Goal: Task Accomplishment & Management: Use online tool/utility

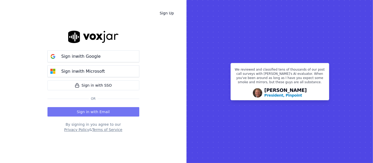
click at [104, 108] on button "Sign in with Email" at bounding box center [93, 111] width 92 height 9
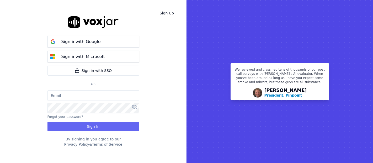
type input "shadia.decastro01.baq@nwfg.net"
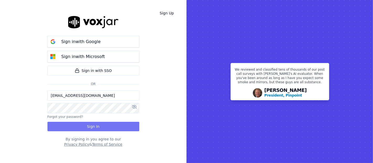
click at [71, 123] on button "Sign In" at bounding box center [93, 126] width 92 height 9
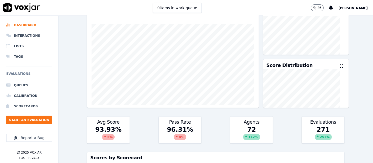
scroll to position [29, 0]
click at [28, 115] on ul "Queues Calibration Scorecards Start an Evaluation" at bounding box center [29, 104] width 46 height 48
click at [22, 119] on button "Start an Evaluation" at bounding box center [29, 120] width 46 height 8
click at [29, 34] on li "Interactions" at bounding box center [29, 35] width 46 height 10
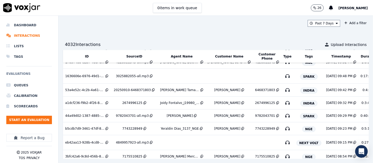
scroll to position [116, 0]
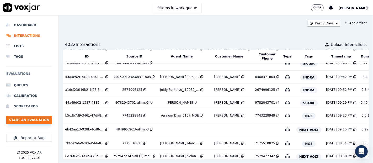
click at [49, 120] on button "Start an Evaluation" at bounding box center [29, 120] width 46 height 8
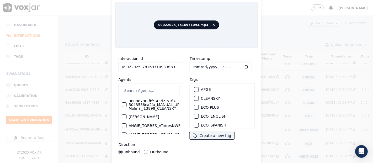
click at [174, 66] on input "09022025_7816971093.mp3" at bounding box center [151, 67] width 65 height 10
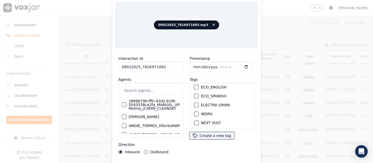
scroll to position [58, 0]
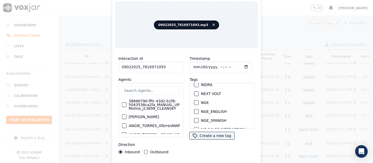
type input "09022025_7816971093"
click at [194, 101] on div "button" at bounding box center [196, 103] width 4 height 4
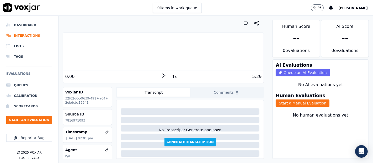
click at [76, 120] on p "7816971093" at bounding box center [87, 120] width 45 height 4
copy p "7816971093"
click at [161, 73] on icon at bounding box center [163, 75] width 5 height 5
click at [277, 99] on button "Start a Manual Evaluation" at bounding box center [303, 102] width 54 height 7
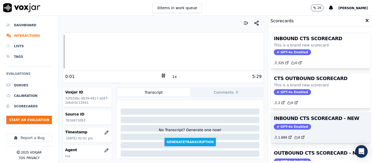
click at [310, 119] on h3 "INBOUND CTS SCORECARD - NEW" at bounding box center [321, 118] width 94 height 5
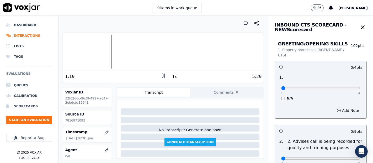
click at [84, 51] on div at bounding box center [163, 52] width 201 height 34
click at [164, 76] on rect at bounding box center [164, 75] width 1 height 3
click at [162, 76] on polygon at bounding box center [163, 76] width 3 height 4
click at [94, 52] on div at bounding box center [163, 52] width 201 height 34
click at [90, 50] on div at bounding box center [163, 52] width 201 height 34
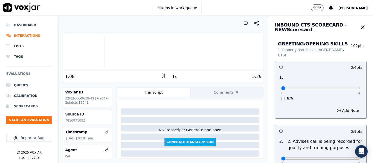
click at [96, 46] on div at bounding box center [163, 52] width 201 height 34
click at [93, 49] on div at bounding box center [163, 52] width 201 height 34
click at [91, 50] on div at bounding box center [163, 52] width 201 height 34
type input "4"
click at [345, 88] on input "range" at bounding box center [320, 88] width 79 height 2
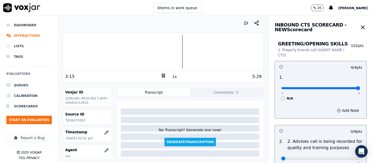
scroll to position [87, 0]
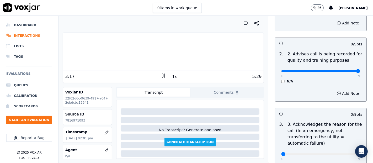
type input "9"
click at [346, 70] on input "range" at bounding box center [320, 71] width 79 height 2
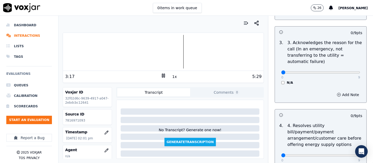
scroll to position [175, 0]
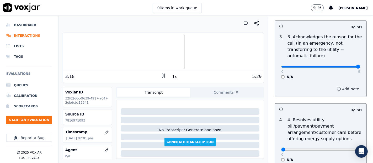
type input "9"
click at [343, 67] on input "range" at bounding box center [320, 67] width 79 height 2
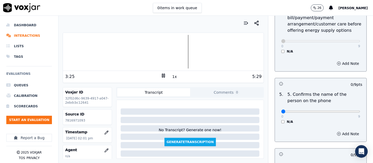
scroll to position [291, 0]
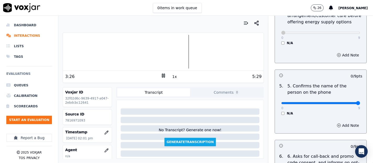
type input "9"
click at [343, 102] on input "range" at bounding box center [320, 103] width 79 height 2
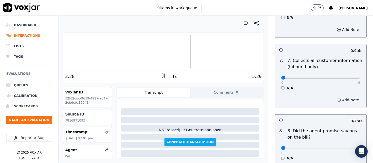
scroll to position [466, 0]
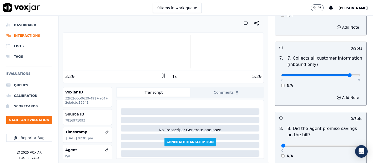
click at [341, 74] on input "range" at bounding box center [320, 75] width 79 height 2
type input "9"
click at [345, 75] on input "range" at bounding box center [320, 75] width 79 height 2
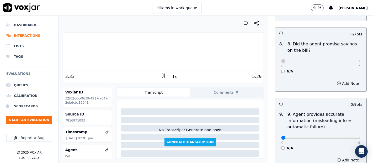
scroll to position [583, 0]
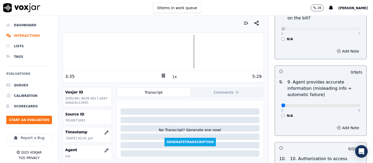
click at [347, 104] on div "0 9 N/A" at bounding box center [320, 108] width 87 height 20
type input "9"
click at [346, 104] on input "range" at bounding box center [320, 105] width 79 height 2
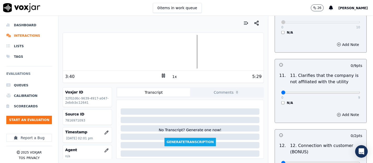
scroll to position [787, 0]
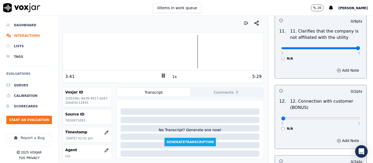
type input "9"
click at [345, 47] on input "range" at bounding box center [320, 48] width 79 height 2
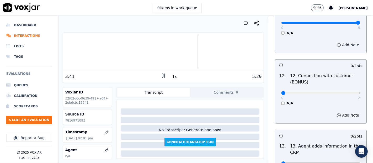
scroll to position [845, 0]
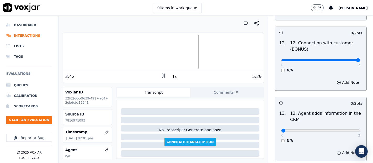
type input "2"
click at [345, 59] on input "range" at bounding box center [320, 60] width 79 height 2
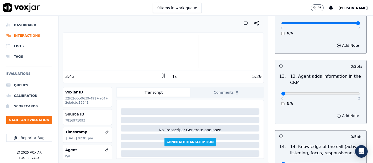
scroll to position [932, 0]
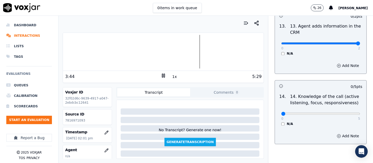
type input "2"
click at [344, 42] on input "range" at bounding box center [320, 43] width 79 height 2
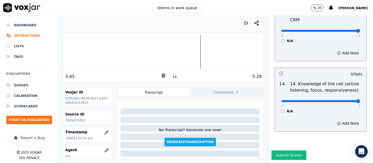
type input "5"
click at [343, 100] on input "range" at bounding box center [320, 101] width 79 height 2
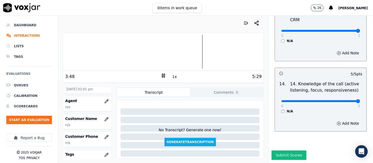
scroll to position [58, 0]
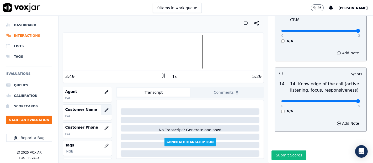
click at [104, 110] on icon "button" at bounding box center [106, 110] width 4 height 4
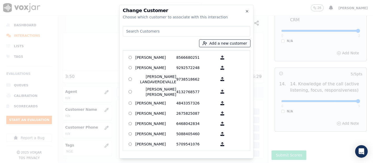
click at [205, 43] on circle "button" at bounding box center [204, 42] width 2 height 2
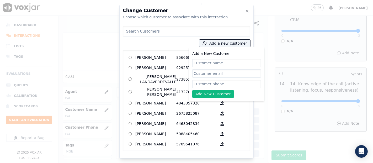
paste input "ROSA MORAIMA PEÑA"
type input "ROSA MORAIMA PEÑA"
click at [195, 83] on input "Add a New Customer" at bounding box center [226, 84] width 69 height 8
paste input "7816971093"
type input "7816971093"
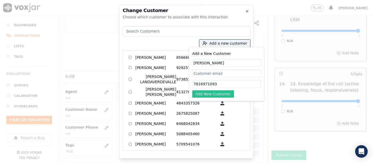
click at [211, 95] on button "Add New Customer" at bounding box center [213, 93] width 42 height 7
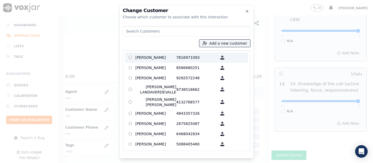
click at [186, 57] on p "7816971093" at bounding box center [196, 57] width 41 height 8
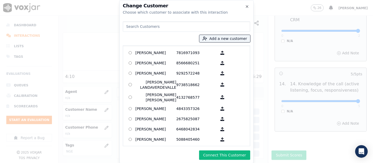
click at [215, 160] on div "Change Customer Choose which customer to associate with this interaction Add a …" at bounding box center [186, 81] width 134 height 163
click at [215, 155] on button "Connect This Customer" at bounding box center [224, 154] width 51 height 9
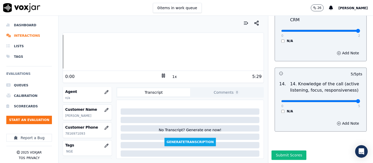
click at [34, 49] on div "Dashboard Interactions Lists Tags Evaluations Queues Calibration Scorecards Sta…" at bounding box center [186, 89] width 373 height 147
click at [104, 92] on icon "button" at bounding box center [106, 92] width 4 height 4
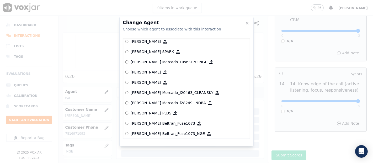
scroll to position [1907, 0]
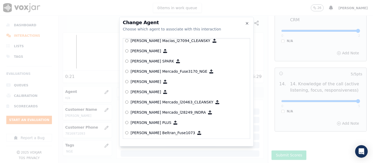
click at [142, 67] on label "[PERSON_NAME] Mercado_Fuse3170_NGE" at bounding box center [186, 71] width 123 height 10
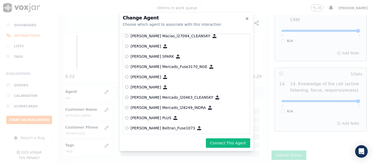
click at [241, 138] on div "Change Agent Choose which agent to associate with this interaction null [PERSON…" at bounding box center [186, 81] width 134 height 139
click at [238, 139] on button "Connect This Agent" at bounding box center [228, 142] width 44 height 9
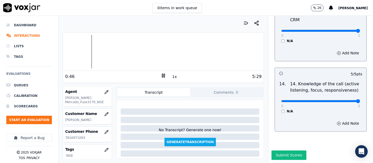
click at [161, 73] on icon at bounding box center [163, 75] width 5 height 5
click at [277, 150] on button "Submit Scores" at bounding box center [288, 154] width 35 height 9
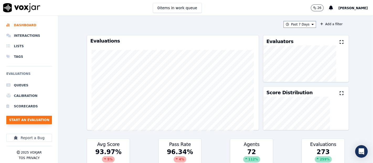
click at [30, 121] on button "Start an Evaluation" at bounding box center [29, 120] width 46 height 8
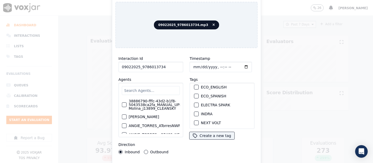
scroll to position [58, 0]
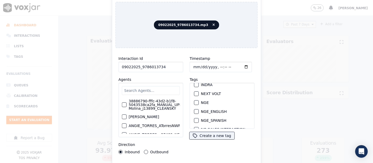
type input "09022025_9786013734"
click at [194, 101] on div "button" at bounding box center [196, 103] width 4 height 4
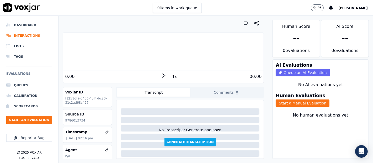
click at [78, 121] on p "9786013734" at bounding box center [87, 120] width 45 height 4
copy p "9786013734"
click at [161, 75] on icon at bounding box center [163, 75] width 5 height 5
click at [286, 99] on button "Start a Manual Evaluation" at bounding box center [303, 102] width 54 height 7
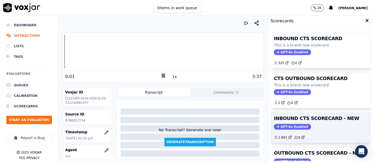
click at [293, 117] on h3 "INBOUND CTS SCORECARD - NEW" at bounding box center [321, 118] width 94 height 5
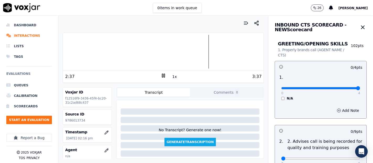
type input "4"
click at [344, 87] on input "range" at bounding box center [320, 88] width 79 height 2
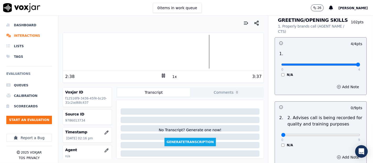
scroll to position [58, 0]
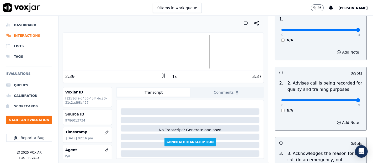
type input "9"
click at [345, 101] on input "range" at bounding box center [320, 100] width 79 height 2
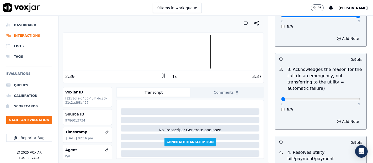
scroll to position [146, 0]
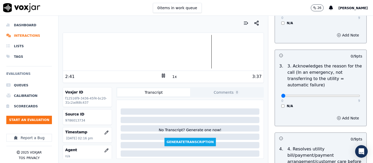
click at [345, 92] on div "0 9" at bounding box center [320, 95] width 79 height 6
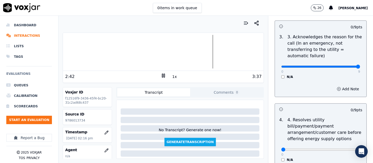
type input "9"
click at [346, 66] on input "range" at bounding box center [320, 67] width 79 height 2
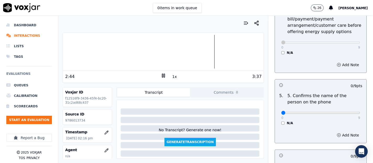
scroll to position [320, 0]
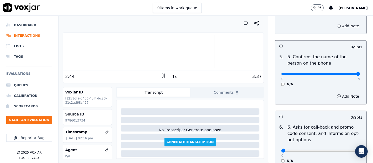
type input "9"
click at [345, 74] on input "range" at bounding box center [320, 74] width 79 height 2
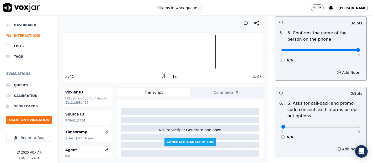
scroll to position [379, 0]
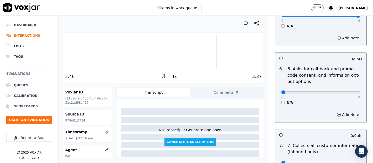
click at [277, 98] on div "0 9 N/A" at bounding box center [320, 95] width 87 height 20
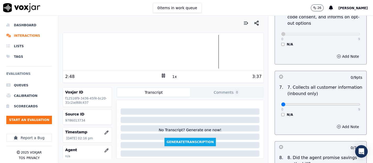
click at [347, 103] on div "0 9 N/A" at bounding box center [320, 107] width 87 height 20
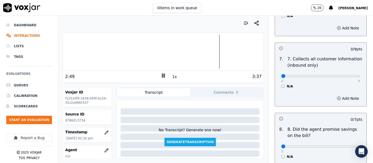
scroll to position [495, 0]
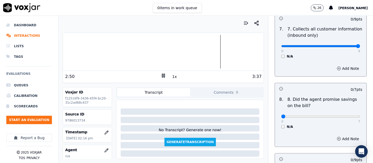
type input "9"
click at [344, 45] on input "range" at bounding box center [320, 46] width 79 height 2
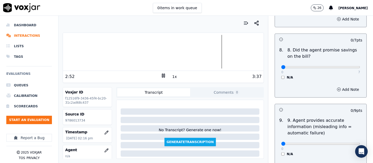
scroll to position [553, 0]
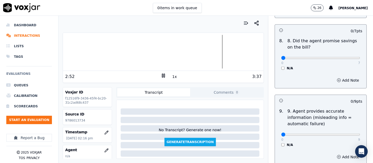
click at [281, 67] on div "N/A" at bounding box center [320, 68] width 79 height 4
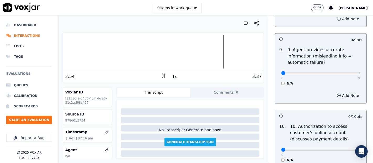
scroll to position [641, 0]
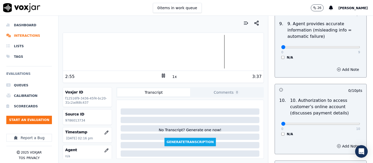
click at [341, 49] on div "0 9 N/A" at bounding box center [320, 50] width 87 height 20
type input "9"
click at [344, 47] on input "range" at bounding box center [320, 47] width 79 height 2
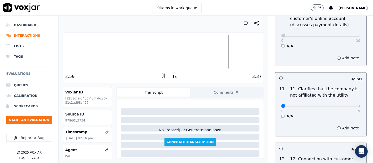
scroll to position [787, 0]
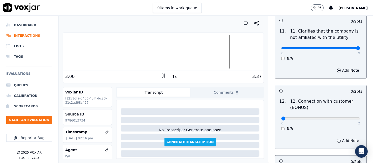
type input "9"
click at [343, 48] on input "range" at bounding box center [320, 48] width 79 height 2
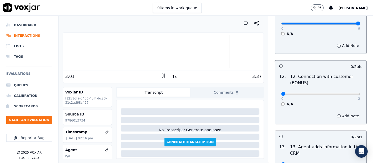
scroll to position [845, 0]
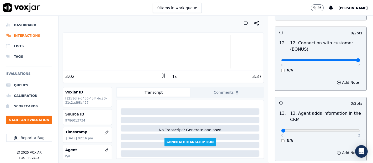
type input "2"
click at [345, 60] on input "range" at bounding box center [320, 60] width 79 height 2
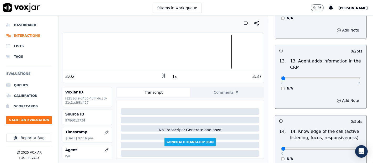
scroll to position [903, 0]
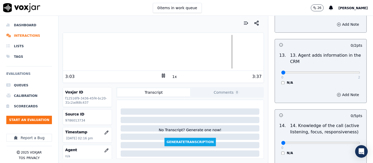
click at [347, 70] on div "0 2 N/A" at bounding box center [320, 75] width 87 height 20
type input "2"
click at [345, 71] on input "range" at bounding box center [320, 72] width 79 height 2
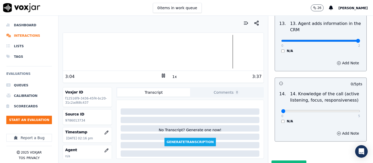
scroll to position [955, 0]
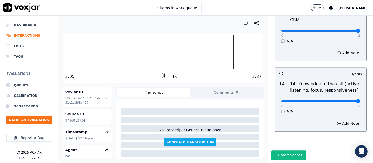
type input "5"
click at [346, 100] on input "range" at bounding box center [320, 101] width 79 height 2
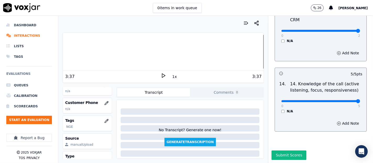
scroll to position [74, 0]
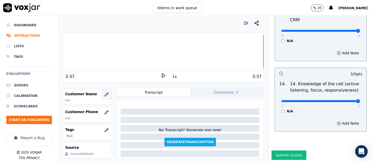
click at [104, 94] on icon "button" at bounding box center [106, 94] width 4 height 4
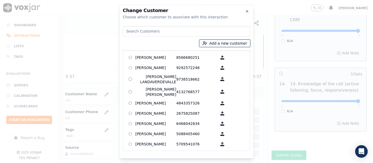
click at [223, 44] on button "Add a new customer" at bounding box center [224, 43] width 51 height 7
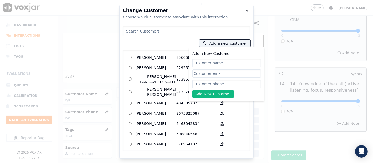
paste input "ELVIN CESPEDESDELOSSANTOS"
click at [228, 83] on input "Add a New Customer" at bounding box center [226, 84] width 69 height 8
click at [219, 62] on input "ELVIN CESPEDESDELOSSANTOS" at bounding box center [226, 63] width 69 height 8
click at [220, 63] on input "ELVIN CESPEDESDELOSSANTOS" at bounding box center [226, 63] width 69 height 8
click at [225, 63] on input "ELVIN CESPEDES DELOSSANTOS" at bounding box center [226, 63] width 69 height 8
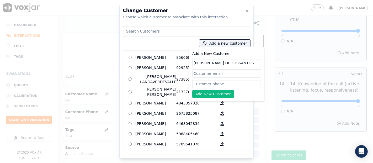
click at [233, 63] on input "ELVIN CESPEDES DE LOSSANTOS" at bounding box center [226, 63] width 69 height 8
type input "ELVIN CESPEDES DE LOS SANTOS"
click at [228, 80] on input "Add a New Customer" at bounding box center [226, 84] width 69 height 8
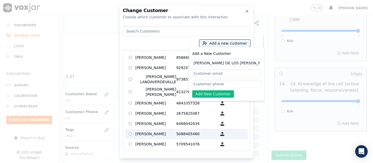
paste input "9783766762"
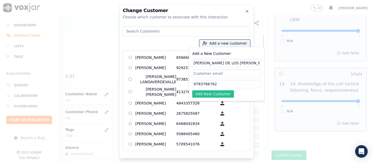
type input "9783766762"
click at [217, 95] on button "Add New Customer" at bounding box center [213, 93] width 42 height 7
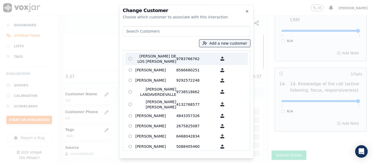
click at [142, 58] on p "ELVIN CESPEDES DE LOS SANTOS" at bounding box center [155, 58] width 41 height 10
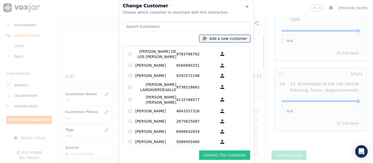
click at [232, 156] on button "Connect This Customer" at bounding box center [224, 154] width 51 height 9
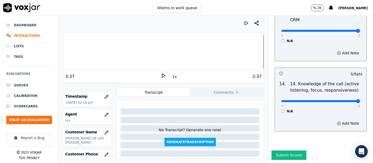
scroll to position [45, 0]
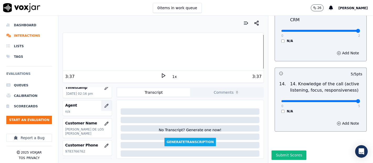
click at [104, 106] on icon "button" at bounding box center [106, 106] width 4 height 4
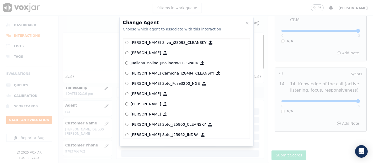
scroll to position [1570, 0]
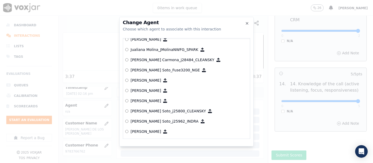
click at [160, 71] on p "[PERSON_NAME] Soto_Fuse3200_NGE" at bounding box center [165, 69] width 69 height 5
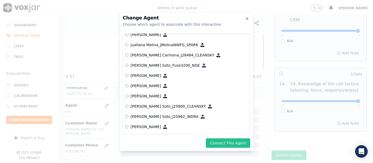
click at [248, 141] on button "Connect This Agent" at bounding box center [228, 142] width 44 height 9
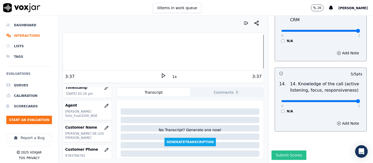
click at [275, 150] on button "Submit Scores" at bounding box center [288, 154] width 35 height 9
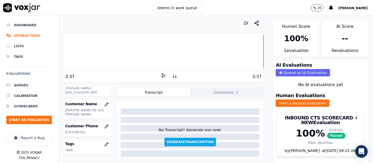
scroll to position [22, 0]
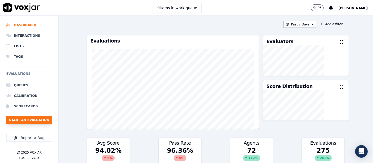
click at [47, 119] on button "Start an Evaluation" at bounding box center [29, 120] width 46 height 8
click at [34, 122] on button "Start an Evaluation" at bounding box center [29, 120] width 46 height 8
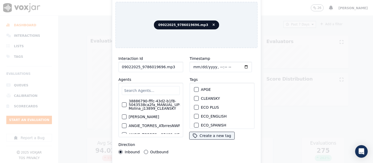
click at [171, 66] on input "09022025_9786019696.mp3" at bounding box center [151, 67] width 65 height 10
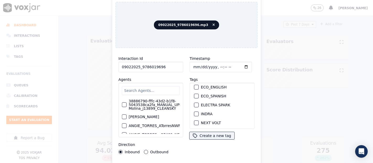
scroll to position [58, 0]
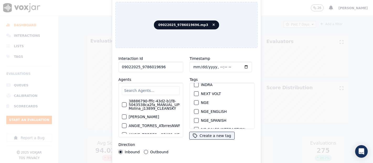
type input "09022025_9786019696"
click at [193, 101] on div "NGE" at bounding box center [222, 102] width 60 height 9
click at [194, 101] on div "button" at bounding box center [196, 103] width 4 height 4
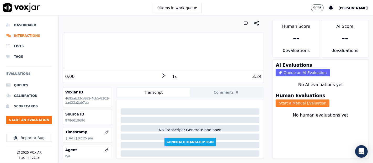
click at [276, 99] on button "Start a Manual Evaluation" at bounding box center [303, 102] width 54 height 7
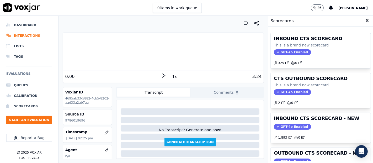
click at [297, 122] on div "INBOUND CTS SCORECARD - NEW GPT-4o Enabled 1.893 0" at bounding box center [321, 128] width 100 height 30
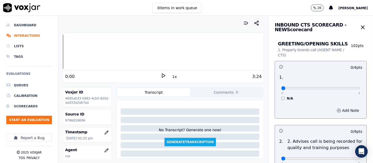
click at [161, 74] on icon at bounding box center [163, 75] width 5 height 5
click at [73, 119] on p "9786019696" at bounding box center [87, 120] width 45 height 4
copy p "9786019696"
click at [0, 42] on div "Dashboard Interactions Lists Tags Evaluations Queues Calibration Scorecards Sta…" at bounding box center [186, 89] width 373 height 147
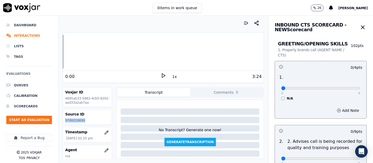
click at [162, 74] on polygon at bounding box center [163, 76] width 3 height 4
click at [114, 52] on div at bounding box center [163, 52] width 201 height 34
click at [105, 49] on div at bounding box center [163, 52] width 201 height 34
click at [104, 48] on div at bounding box center [163, 52] width 201 height 34
click at [102, 49] on div at bounding box center [163, 52] width 201 height 34
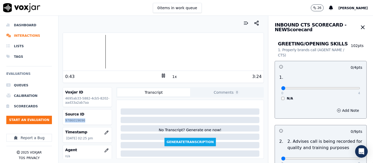
click at [97, 50] on div at bounding box center [163, 52] width 201 height 34
click at [161, 74] on icon at bounding box center [163, 75] width 5 height 5
click at [161, 79] on div "1x" at bounding box center [163, 76] width 5 height 7
click at [157, 74] on div "1:13" at bounding box center [113, 76] width 96 height 6
click at [162, 76] on polygon at bounding box center [163, 76] width 3 height 4
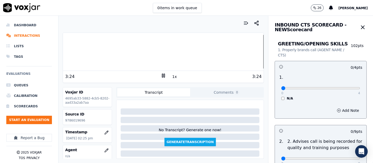
click at [344, 85] on div "0 4" at bounding box center [320, 88] width 79 height 6
type input "4"
click at [345, 87] on input "range" at bounding box center [320, 88] width 79 height 2
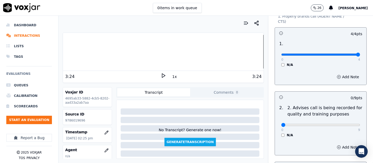
scroll to position [116, 0]
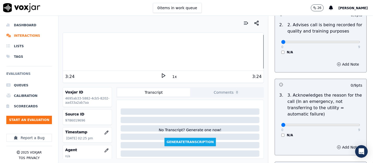
click at [343, 41] on div "0 9" at bounding box center [320, 42] width 79 height 6
type input "9"
click at [343, 41] on input "range" at bounding box center [320, 42] width 79 height 2
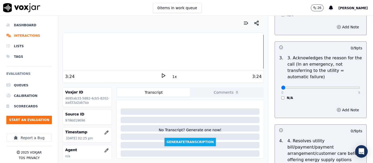
scroll to position [175, 0]
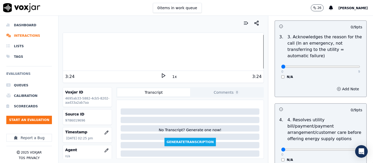
click at [346, 64] on div "0 9" at bounding box center [320, 66] width 79 height 6
type input "9"
click at [345, 66] on input "range" at bounding box center [320, 67] width 79 height 2
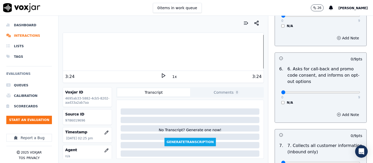
scroll to position [349, 0]
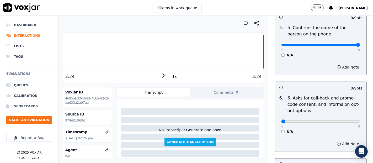
type input "9"
click at [345, 44] on input "range" at bounding box center [320, 45] width 79 height 2
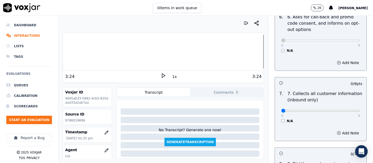
scroll to position [466, 0]
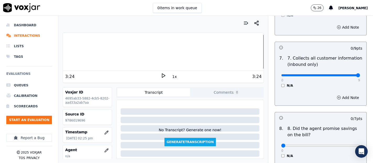
type input "9"
click at [345, 74] on input "range" at bounding box center [320, 75] width 79 height 2
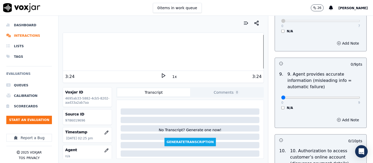
scroll to position [612, 0]
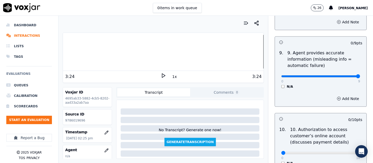
type input "9"
click at [343, 75] on input "range" at bounding box center [320, 76] width 79 height 2
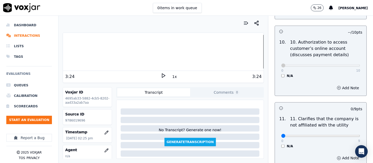
scroll to position [757, 0]
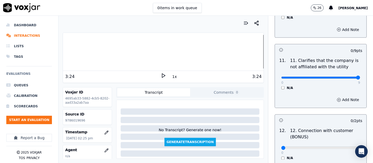
type input "9"
click at [341, 77] on input "range" at bounding box center [320, 78] width 79 height 2
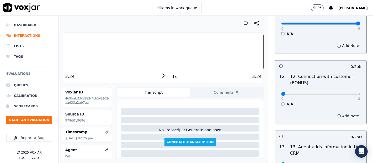
scroll to position [816, 0]
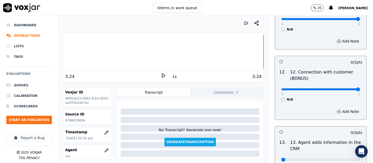
type input "2"
click at [346, 88] on input "range" at bounding box center [320, 89] width 79 height 2
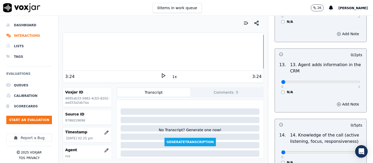
scroll to position [903, 0]
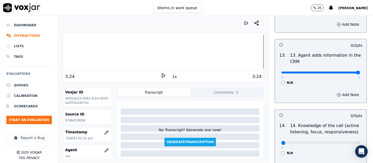
type input "2"
click at [346, 71] on input "range" at bounding box center [320, 72] width 79 height 2
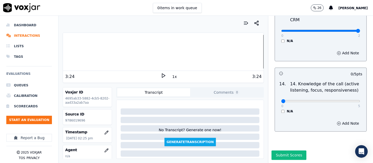
scroll to position [955, 0]
type input "5"
click at [343, 100] on input "range" at bounding box center [320, 101] width 79 height 2
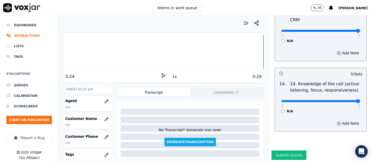
scroll to position [58, 0]
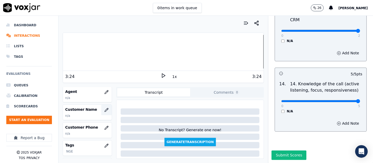
click at [104, 111] on icon "button" at bounding box center [106, 110] width 4 height 4
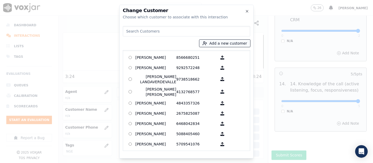
click at [224, 42] on button "Add a new customer" at bounding box center [224, 43] width 51 height 7
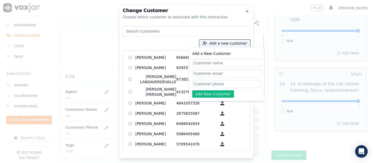
paste input "ANTONIO ESCOBAR"
type input "ANTONIO ESCOBAR"
click at [198, 82] on input "Add a New Customer" at bounding box center [226, 84] width 69 height 8
paste input "9786019696"
type input "9786019696"
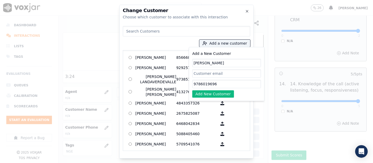
click at [215, 94] on button "Add New Customer" at bounding box center [213, 93] width 42 height 7
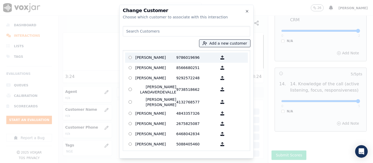
click at [157, 59] on p "ANTONIO ESCOBAR" at bounding box center [155, 57] width 41 height 8
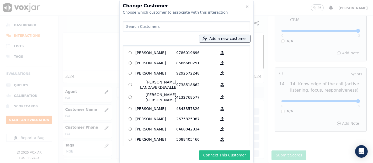
click at [214, 154] on button "Connect This Customer" at bounding box center [224, 154] width 51 height 9
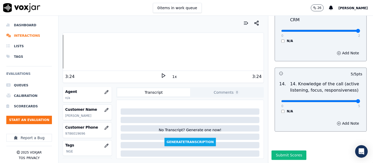
click at [52, 63] on div "Dashboard Interactions Lists Tags Evaluations Queues Calibration Scorecards Sta…" at bounding box center [186, 89] width 373 height 147
click at [161, 76] on icon at bounding box center [163, 75] width 5 height 5
click at [101, 89] on button "button" at bounding box center [106, 92] width 10 height 10
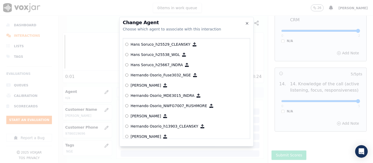
scroll to position [1186, 0]
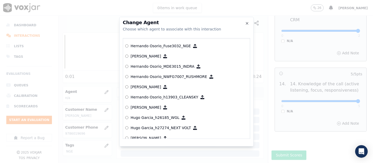
click at [163, 47] on p "Hernando Osorio_Fuse3032_NGE" at bounding box center [161, 45] width 60 height 5
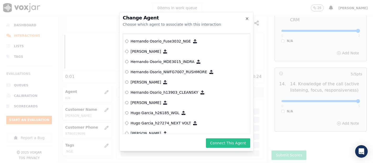
click at [218, 138] on button "Connect This Agent" at bounding box center [228, 142] width 44 height 9
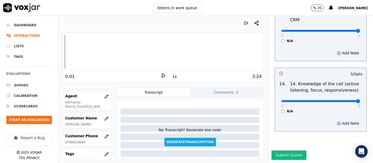
scroll to position [107, 0]
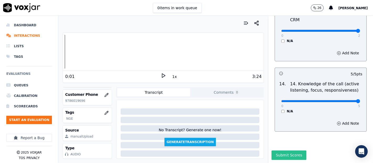
click at [275, 150] on button "Submit Scores" at bounding box center [288, 154] width 35 height 9
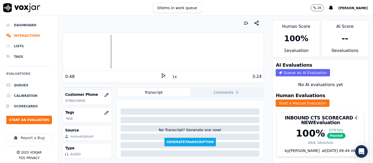
click at [161, 75] on icon at bounding box center [163, 75] width 5 height 5
click at [104, 49] on div at bounding box center [163, 52] width 201 height 34
click at [95, 52] on div at bounding box center [163, 52] width 201 height 34
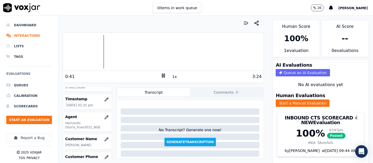
scroll to position [0, 0]
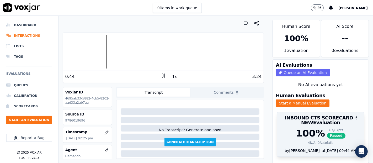
click at [327, 133] on span "Passed" at bounding box center [336, 136] width 18 height 6
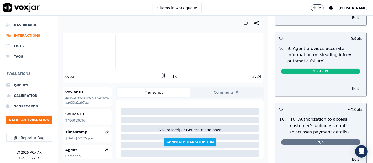
scroll to position [569, 0]
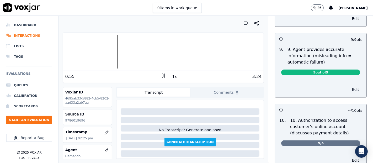
click at [349, 88] on button "Edit" at bounding box center [355, 89] width 13 height 7
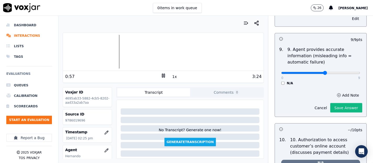
type input "5"
click at [311, 72] on input "range" at bounding box center [320, 73] width 79 height 2
click at [333, 92] on button "Add Note" at bounding box center [347, 94] width 29 height 7
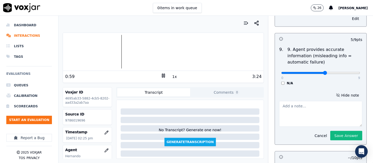
click at [303, 114] on textarea at bounding box center [320, 114] width 83 height 26
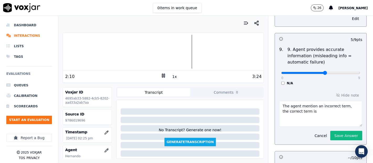
click at [309, 112] on textarea "The agent mention an incorrect term, the correct term is" at bounding box center [320, 114] width 83 height 26
paste textarea "EOY26"
type textarea "The agent mention an incorrect term, the correct term is EOY26"
click at [342, 132] on button "Save Answer" at bounding box center [346, 135] width 32 height 9
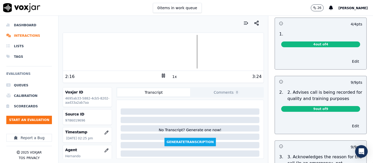
scroll to position [0, 0]
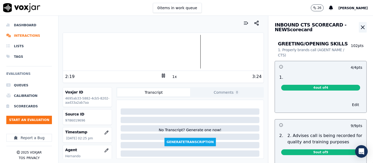
click at [359, 28] on icon "button" at bounding box center [362, 27] width 6 height 6
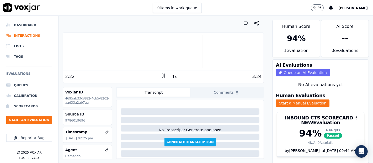
drag, startPoint x: 160, startPoint y: 74, endPoint x: 171, endPoint y: 64, distance: 14.5
click at [161, 74] on icon at bounding box center [163, 75] width 5 height 5
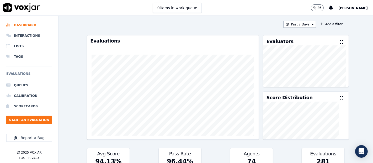
click at [34, 125] on ul "Queues Calibration Scorecards Start an Evaluation" at bounding box center [29, 104] width 46 height 48
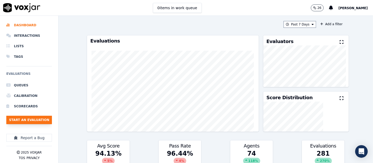
click at [32, 121] on button "Start an Evaluation" at bounding box center [29, 120] width 46 height 8
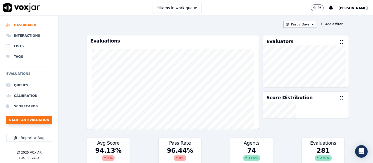
click at [20, 121] on button "Start an Evaluation" at bounding box center [29, 120] width 46 height 8
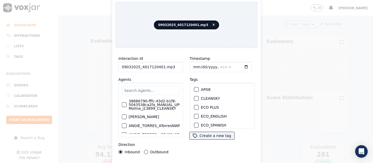
click at [171, 68] on input "09032025_4017120401.mp3" at bounding box center [151, 67] width 65 height 10
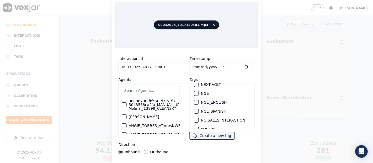
scroll to position [58, 0]
type input "09032025_4017120401"
click at [194, 101] on div "button" at bounding box center [196, 103] width 4 height 4
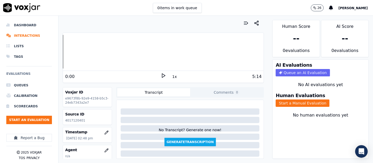
click at [73, 119] on p "4017120401" at bounding box center [87, 120] width 45 height 4
click at [74, 120] on p "4017120401" at bounding box center [87, 120] width 45 height 4
copy p "4017120401"
click at [276, 99] on button "Start a Manual Evaluation" at bounding box center [303, 102] width 54 height 7
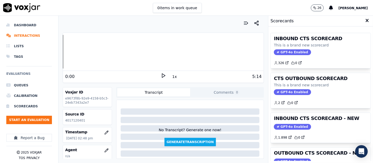
click at [313, 114] on div "INBOUND CTS SCORECARD - NEW GPT-4o Enabled 1.898 0" at bounding box center [321, 128] width 100 height 30
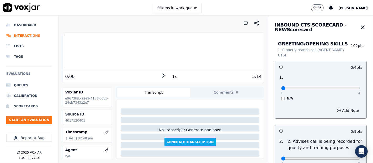
click at [161, 73] on icon at bounding box center [163, 75] width 5 height 5
click at [161, 76] on icon at bounding box center [163, 75] width 5 height 5
click at [161, 72] on div "3:15 1x 5:14" at bounding box center [163, 76] width 201 height 11
click at [163, 75] on icon at bounding box center [163, 75] width 5 height 5
click at [145, 55] on div at bounding box center [163, 52] width 201 height 34
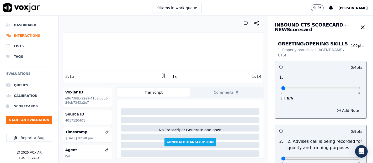
click at [116, 52] on div at bounding box center [163, 52] width 201 height 34
click at [109, 52] on div at bounding box center [163, 52] width 201 height 34
click at [108, 50] on div at bounding box center [163, 52] width 201 height 34
click at [100, 49] on div at bounding box center [163, 52] width 201 height 34
click at [94, 50] on div at bounding box center [163, 52] width 201 height 34
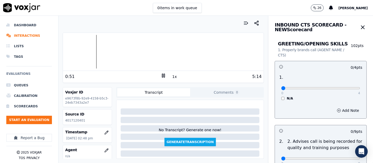
click at [89, 51] on div at bounding box center [163, 52] width 201 height 34
click at [161, 77] on icon at bounding box center [163, 75] width 5 height 5
drag, startPoint x: 358, startPoint y: 24, endPoint x: 358, endPoint y: 16, distance: 7.9
click at [358, 16] on div "INBOUND CTS SCORECARD - NEW Scorecard" at bounding box center [320, 25] width 105 height 18
click at [114, 52] on div at bounding box center [163, 52] width 201 height 34
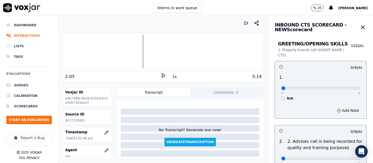
click at [161, 75] on icon at bounding box center [163, 75] width 5 height 5
click at [164, 77] on rect at bounding box center [164, 75] width 1 height 3
type input "4"
click at [344, 89] on input "range" at bounding box center [320, 88] width 79 height 2
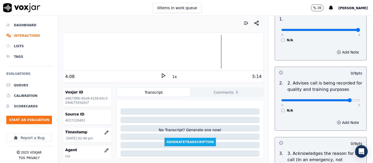
click at [340, 100] on input "range" at bounding box center [320, 100] width 79 height 2
type input "9"
click at [343, 99] on input "range" at bounding box center [320, 100] width 79 height 2
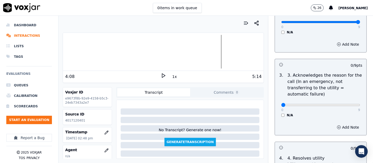
scroll to position [146, 0]
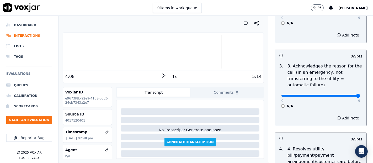
type input "9"
click at [345, 96] on input "range" at bounding box center [320, 96] width 79 height 2
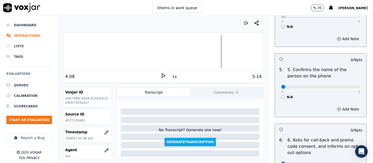
scroll to position [320, 0]
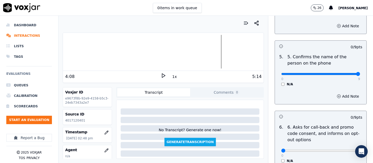
type input "9"
click at [346, 73] on input "range" at bounding box center [320, 74] width 79 height 2
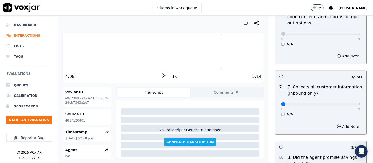
scroll to position [466, 0]
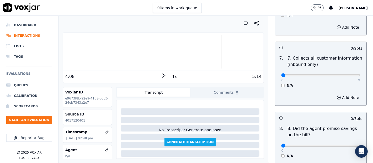
click at [344, 72] on div "0 9" at bounding box center [320, 75] width 79 height 6
type input "9"
click at [344, 74] on input "range" at bounding box center [320, 75] width 79 height 2
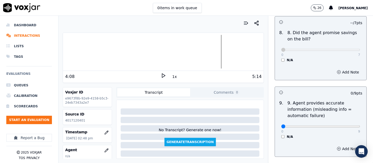
scroll to position [583, 0]
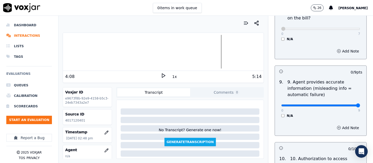
type input "9"
click at [345, 104] on input "range" at bounding box center [320, 105] width 79 height 2
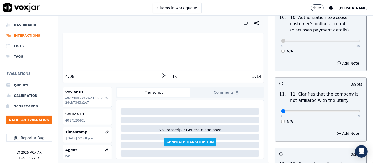
scroll to position [757, 0]
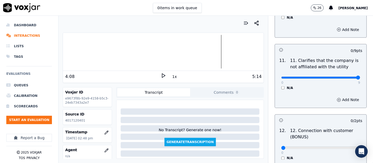
type input "9"
click at [341, 77] on input "range" at bounding box center [320, 78] width 79 height 2
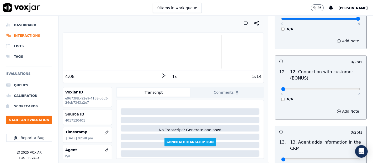
scroll to position [845, 0]
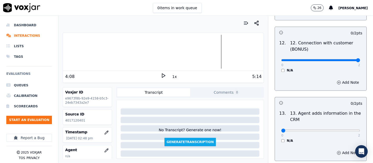
type input "2"
click at [344, 59] on input "range" at bounding box center [320, 60] width 79 height 2
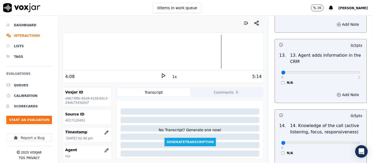
click at [358, 75] on p "2" at bounding box center [359, 77] width 2 height 4
type input "2"
click at [345, 71] on input "range" at bounding box center [320, 72] width 79 height 2
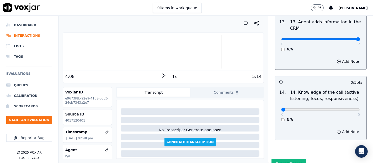
scroll to position [955, 0]
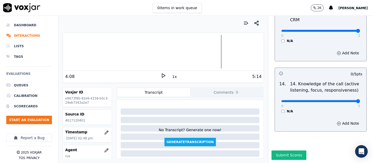
type input "5"
click at [346, 100] on input "range" at bounding box center [320, 101] width 79 height 2
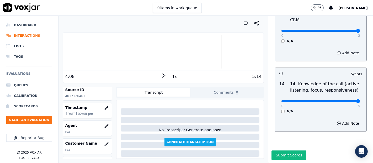
scroll to position [58, 0]
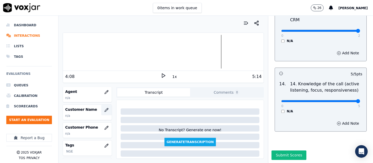
click at [101, 105] on button "button" at bounding box center [106, 110] width 10 height 10
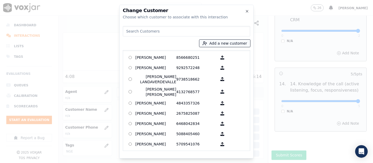
click at [211, 40] on button "Add a new customer" at bounding box center [224, 43] width 51 height 7
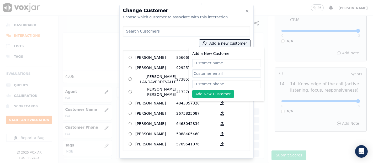
paste input "[PERSON_NAME]"
type input "[PERSON_NAME]"
click at [208, 82] on input "Add a New Customer" at bounding box center [226, 84] width 69 height 8
click at [243, 85] on input "Add a New Customer" at bounding box center [226, 84] width 69 height 8
paste input "4013909656"
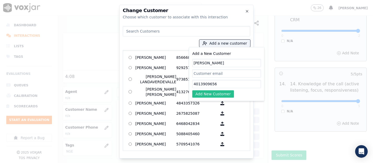
type input "4013909656"
click at [209, 93] on button "Add New Customer" at bounding box center [213, 93] width 42 height 7
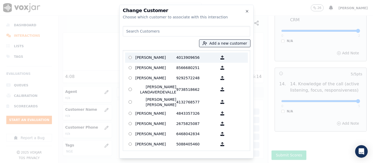
click at [153, 58] on p "[PERSON_NAME]" at bounding box center [155, 57] width 41 height 8
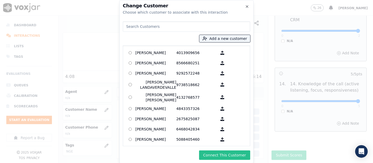
click at [220, 153] on button "Connect This Customer" at bounding box center [224, 154] width 51 height 9
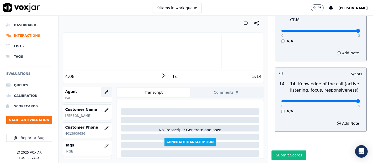
click at [104, 90] on icon "button" at bounding box center [106, 92] width 4 height 4
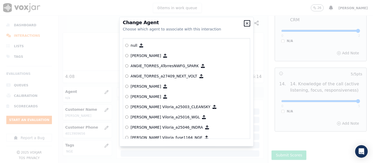
click at [245, 22] on icon "button" at bounding box center [247, 23] width 4 height 4
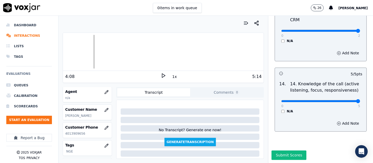
click at [92, 62] on div at bounding box center [163, 52] width 201 height 34
click at [46, 49] on div "Dashboard Interactions Lists Tags Evaluations Queues Calibration Scorecards Sta…" at bounding box center [186, 89] width 373 height 147
click at [162, 76] on polygon at bounding box center [163, 76] width 3 height 4
click at [161, 74] on icon at bounding box center [163, 75] width 5 height 5
click at [104, 92] on icon "button" at bounding box center [106, 92] width 4 height 4
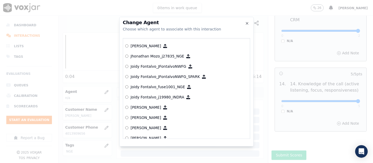
scroll to position [1412, 0]
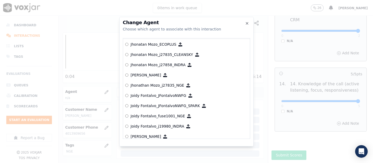
click at [154, 83] on p "Jhonathan Mozo_j27835_NGE" at bounding box center [157, 85] width 53 height 5
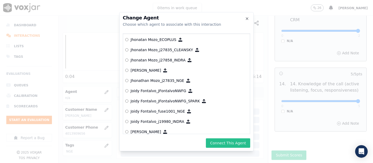
click at [222, 142] on button "Connect This Agent" at bounding box center [228, 142] width 44 height 9
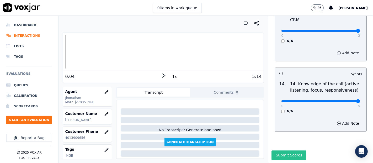
click at [274, 150] on button "Submit Scores" at bounding box center [288, 154] width 35 height 9
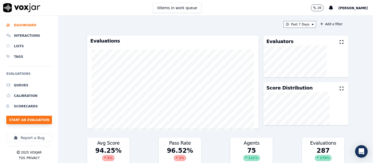
click at [45, 121] on button "Start an Evaluation" at bounding box center [29, 120] width 46 height 8
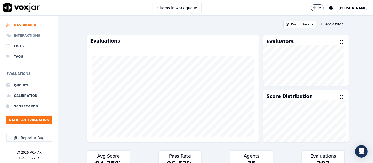
click at [21, 36] on li "Interactions" at bounding box center [29, 35] width 46 height 10
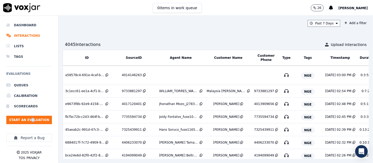
click at [32, 114] on ul "Queues Calibration Scorecards Start an Evaluation" at bounding box center [29, 104] width 46 height 48
click at [34, 118] on button "Start an Evaluation" at bounding box center [29, 120] width 46 height 8
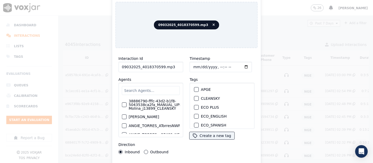
click at [169, 65] on input "09032025_4018370599.mp3" at bounding box center [151, 67] width 65 height 10
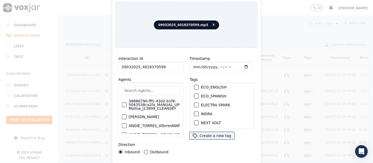
scroll to position [58, 0]
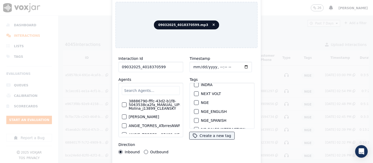
type input "09032025_4018370599"
click at [195, 100] on button "NGE" at bounding box center [196, 102] width 5 height 5
click at [206, 160] on div "Interaction Id 09032025_4018370599 Agents 38886790-fffc-43d2-b1f8-5043538ca2fa_…" at bounding box center [186, 112] width 142 height 121
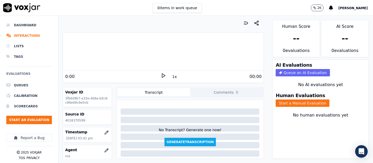
click at [69, 121] on p "4018370599" at bounding box center [87, 120] width 45 height 4
copy p "4018370599"
click at [309, 99] on button "Start a Manual Evaluation" at bounding box center [303, 102] width 54 height 7
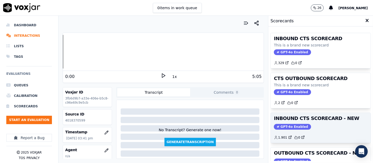
click at [310, 116] on h3 "INBOUND CTS SCORECARD - NEW" at bounding box center [321, 118] width 94 height 5
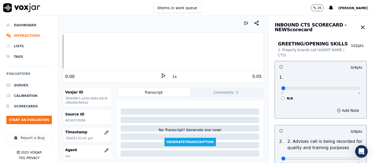
click at [161, 73] on icon at bounding box center [163, 75] width 5 height 5
click at [162, 75] on rect at bounding box center [162, 75] width 1 height 3
click at [111, 93] on div "Voxjar ID 3fb6d9b7-a33e-406e-b5c8-c96e69c9e5cb Source ID 4018370599 Timestamp […" at bounding box center [163, 123] width 201 height 72
drag, startPoint x: 105, startPoint y: 100, endPoint x: 107, endPoint y: 106, distance: 6.2
click at [107, 106] on div "Voxjar ID 3fb6d9b7-a33e-406e-b5c8-c96e69c9e5cb Source ID 4018370599 Timestamp 0…" at bounding box center [87, 123] width 49 height 72
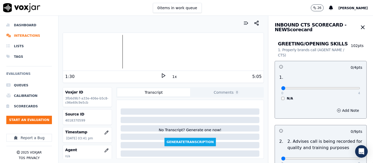
click at [358, 17] on div "INBOUND CTS SCORECARD - NEW Scorecard" at bounding box center [320, 25] width 105 height 18
click at [161, 75] on icon at bounding box center [163, 75] width 5 height 5
click at [100, 50] on div at bounding box center [163, 52] width 201 height 34
click at [95, 51] on div at bounding box center [163, 52] width 201 height 34
click at [93, 51] on div at bounding box center [163, 52] width 201 height 34
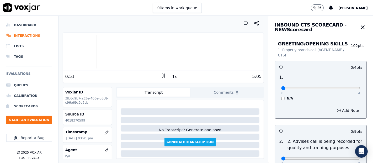
click at [161, 74] on icon at bounding box center [163, 75] width 5 height 5
click at [161, 75] on icon at bounding box center [163, 75] width 5 height 5
click at [82, 50] on div at bounding box center [163, 52] width 201 height 34
click at [161, 74] on icon at bounding box center [163, 75] width 5 height 5
click at [97, 52] on div at bounding box center [163, 52] width 201 height 34
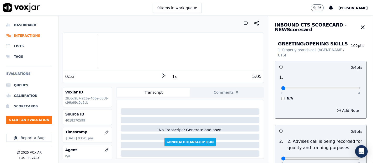
click at [156, 75] on div "0:53" at bounding box center [113, 76] width 96 height 6
click at [161, 77] on icon at bounding box center [163, 75] width 5 height 5
click at [87, 49] on div at bounding box center [163, 52] width 201 height 34
type input "4"
click at [345, 89] on input "range" at bounding box center [320, 88] width 79 height 2
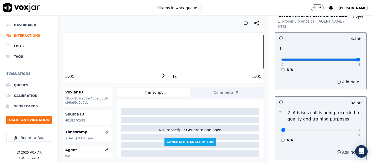
scroll to position [87, 0]
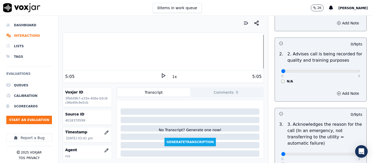
click at [343, 68] on div "0 9" at bounding box center [320, 71] width 79 height 6
drag, startPoint x: 343, startPoint y: 70, endPoint x: 343, endPoint y: 83, distance: 12.9
type input "9"
click at [343, 71] on input "range" at bounding box center [320, 71] width 79 height 2
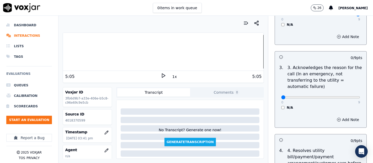
scroll to position [146, 0]
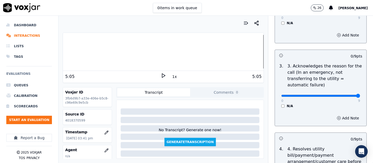
type input "9"
click at [343, 95] on input "range" at bounding box center [320, 96] width 79 height 2
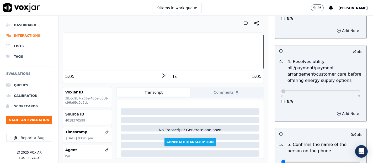
scroll to position [291, 0]
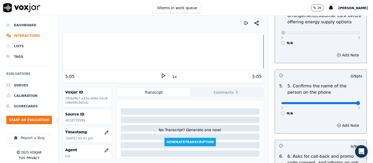
type input "9"
click at [344, 104] on input "range" at bounding box center [320, 103] width 79 height 2
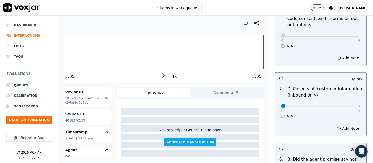
scroll to position [437, 0]
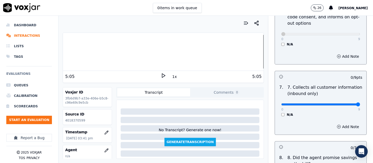
type input "9"
click at [344, 103] on input "range" at bounding box center [320, 104] width 79 height 2
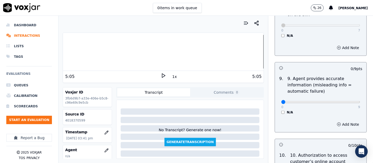
scroll to position [612, 0]
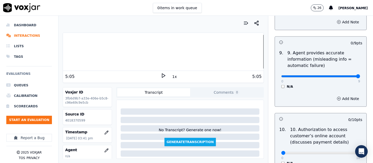
type input "9"
click at [346, 75] on input "range" at bounding box center [320, 76] width 79 height 2
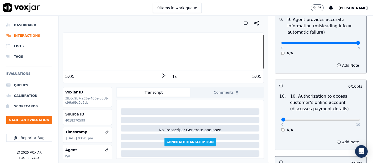
scroll to position [699, 0]
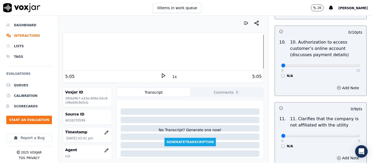
click at [281, 74] on div "N/A" at bounding box center [320, 76] width 79 height 4
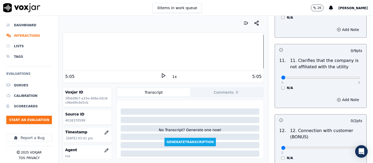
click at [347, 76] on div "0 9 N/A" at bounding box center [320, 80] width 87 height 20
type input "9"
click at [345, 77] on input "range" at bounding box center [320, 78] width 79 height 2
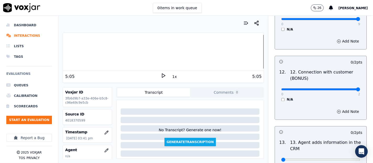
type input "2"
click at [345, 88] on input "range" at bounding box center [320, 89] width 79 height 2
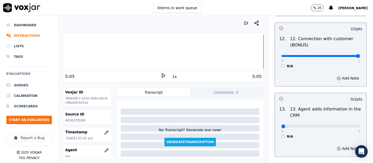
scroll to position [874, 0]
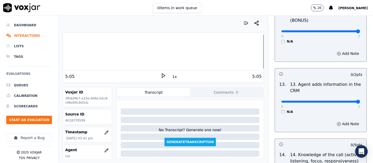
type input "2"
click at [343, 100] on input "range" at bounding box center [320, 101] width 79 height 2
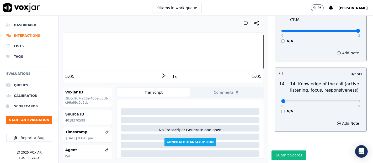
scroll to position [955, 0]
type input "5"
click at [345, 100] on input "range" at bounding box center [320, 101] width 79 height 2
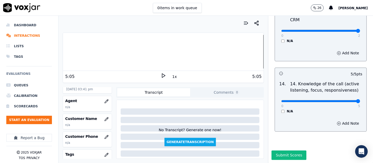
scroll to position [58, 0]
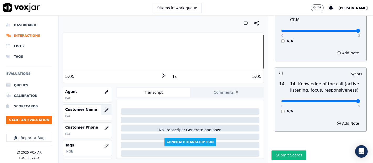
click at [104, 110] on icon "button" at bounding box center [106, 110] width 4 height 4
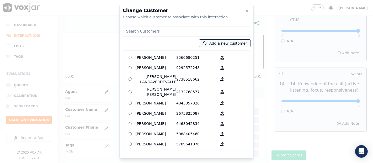
click at [218, 44] on button "Add a new customer" at bounding box center [224, 43] width 51 height 7
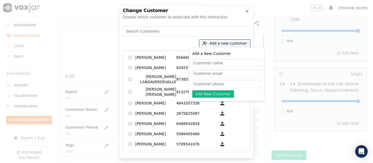
paste input "Jenny Mora de CEPEDA"
type input "Jenny Mora de Cepeda"
click at [221, 84] on input "Add a New Customer" at bounding box center [226, 84] width 69 height 8
paste input "4018370599"
type input "4018370599"
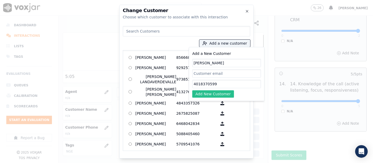
click at [208, 92] on button "Add New Customer" at bounding box center [213, 93] width 42 height 7
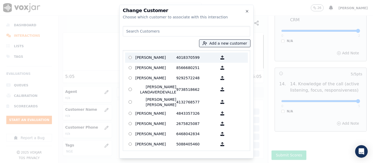
click at [197, 59] on p "4018370599" at bounding box center [196, 57] width 41 height 8
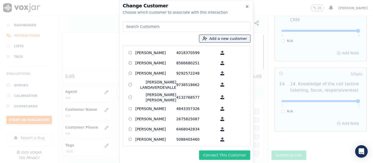
click at [214, 155] on button "Connect This Customer" at bounding box center [224, 154] width 51 height 9
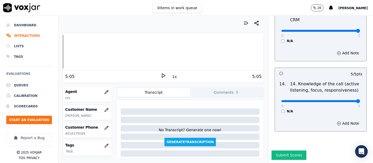
click at [51, 57] on div "Dashboard Interactions Lists Tags Evaluations Queues Calibration Scorecards Sta…" at bounding box center [186, 89] width 373 height 147
click at [161, 77] on icon at bounding box center [163, 75] width 5 height 5
click at [104, 91] on icon "button" at bounding box center [106, 92] width 4 height 4
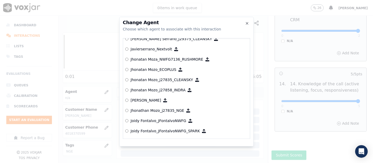
scroll to position [1402, 0]
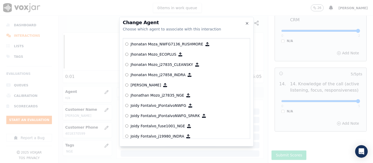
click at [155, 93] on p "Jhonathan Mozo_j27835_NGE" at bounding box center [157, 95] width 53 height 5
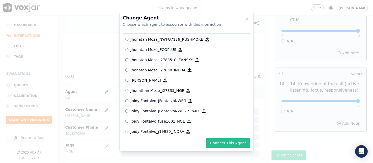
click at [213, 139] on button "Connect This Agent" at bounding box center [228, 142] width 44 height 9
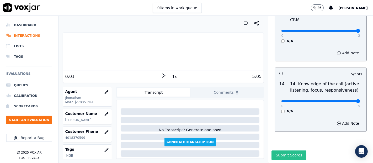
click at [281, 150] on button "Submit Scores" at bounding box center [288, 154] width 35 height 9
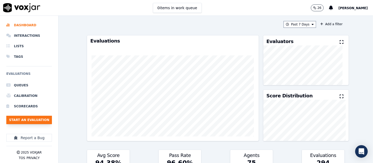
click at [47, 116] on button "Start an Evaluation" at bounding box center [29, 120] width 46 height 8
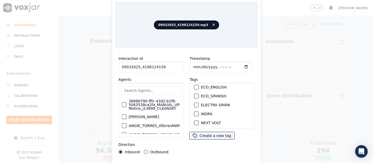
scroll to position [58, 0]
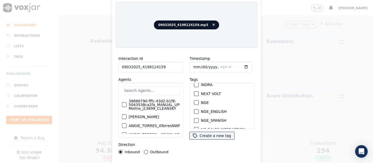
type input "09032025_4198124159"
click at [194, 101] on div "button" at bounding box center [196, 103] width 4 height 4
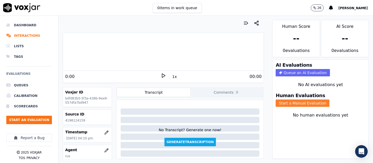
click at [300, 99] on button "Start a Manual Evaluation" at bounding box center [303, 102] width 54 height 7
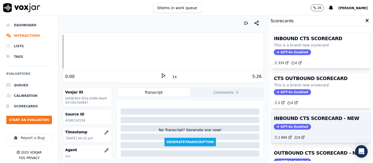
click at [319, 116] on h3 "INBOUND CTS SCORECARD - NEW" at bounding box center [321, 118] width 94 height 5
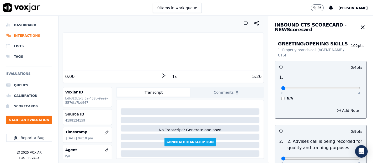
click at [78, 121] on p "4198124159" at bounding box center [87, 120] width 45 height 4
click at [78, 120] on p "4198124159" at bounding box center [87, 120] width 45 height 4
copy p "4198124159"
click at [162, 76] on icon at bounding box center [163, 75] width 5 height 5
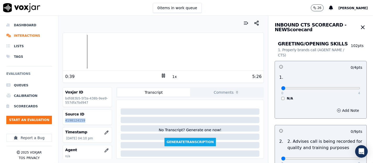
click at [162, 74] on rect at bounding box center [162, 75] width 1 height 3
click at [162, 74] on polygon at bounding box center [163, 76] width 3 height 4
click at [93, 49] on div at bounding box center [163, 52] width 201 height 34
click at [88, 49] on div at bounding box center [163, 52] width 201 height 34
click at [90, 48] on div at bounding box center [163, 52] width 201 height 34
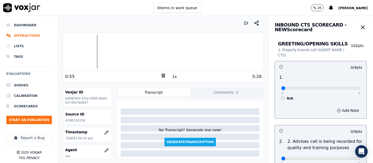
click at [156, 73] on div "0:55" at bounding box center [113, 76] width 96 height 6
click at [162, 76] on icon at bounding box center [163, 75] width 5 height 5
click at [347, 90] on div "0 4 N/A" at bounding box center [320, 90] width 87 height 20
type input "4"
click at [345, 87] on input "range" at bounding box center [320, 88] width 79 height 2
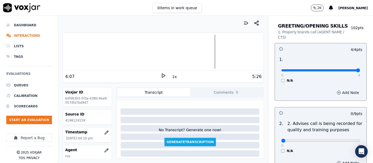
scroll to position [58, 0]
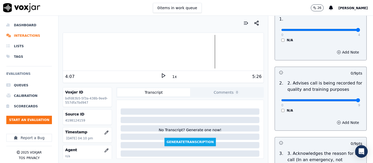
type input "9"
click at [343, 101] on input "range" at bounding box center [320, 100] width 79 height 2
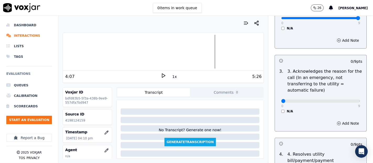
scroll to position [146, 0]
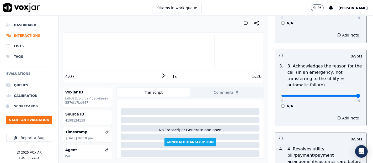
type input "9"
click at [345, 95] on input "range" at bounding box center [320, 96] width 79 height 2
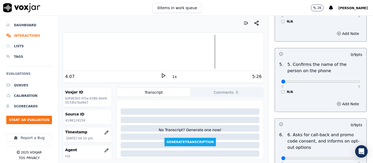
scroll to position [320, 0]
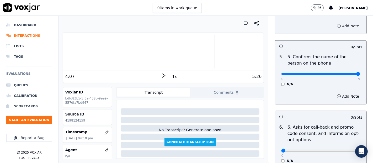
type input "9"
click at [344, 74] on input "range" at bounding box center [320, 74] width 79 height 2
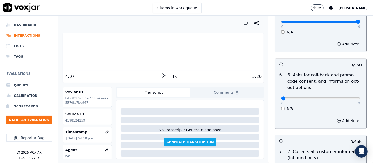
scroll to position [408, 0]
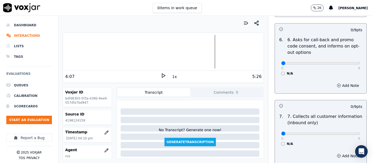
click at [281, 72] on div "N/A" at bounding box center [320, 73] width 79 height 4
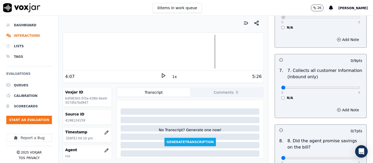
scroll to position [495, 0]
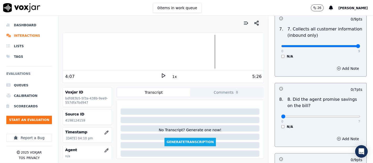
type input "9"
click at [346, 47] on input "range" at bounding box center [320, 46] width 79 height 2
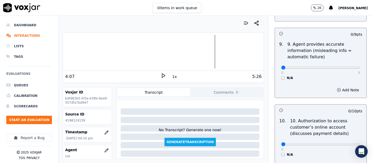
scroll to position [641, 0]
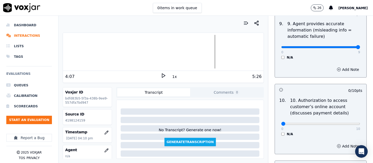
type input "9"
click at [344, 46] on input "range" at bounding box center [320, 47] width 79 height 2
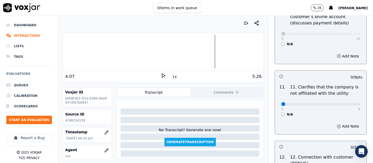
scroll to position [757, 0]
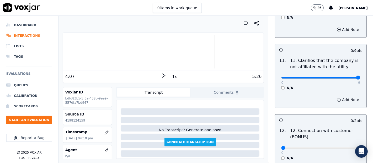
type input "9"
click at [343, 77] on input "range" at bounding box center [320, 78] width 79 height 2
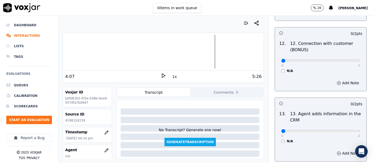
scroll to position [845, 0]
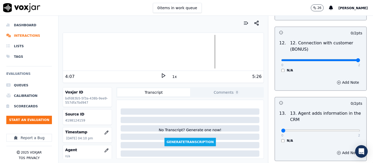
type input "2"
click at [344, 59] on input "range" at bounding box center [320, 60] width 79 height 2
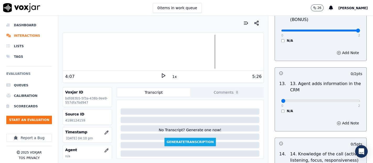
scroll to position [903, 0]
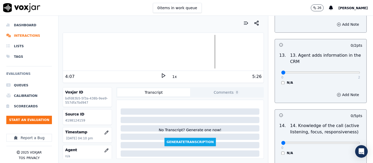
click at [347, 70] on div "0 2 N/A" at bounding box center [320, 75] width 87 height 20
type input "2"
click at [344, 72] on input "range" at bounding box center [320, 72] width 79 height 2
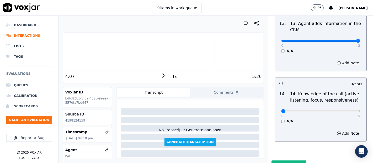
scroll to position [955, 0]
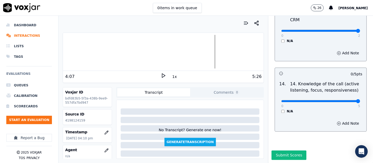
type input "5"
click at [344, 100] on input "range" at bounding box center [320, 101] width 79 height 2
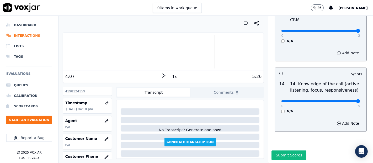
scroll to position [58, 0]
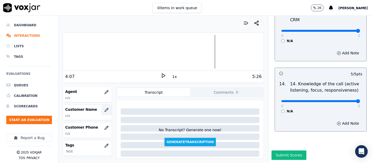
click at [101, 111] on button "button" at bounding box center [106, 110] width 10 height 10
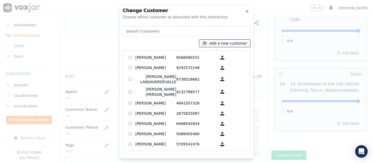
click at [207, 44] on icon "button" at bounding box center [204, 43] width 5 height 5
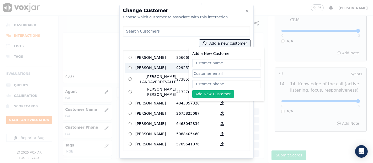
paste input "[PERSON_NAME] [PERSON_NAME]"
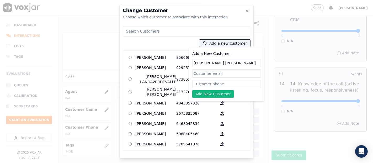
type input "[PERSON_NAME] [PERSON_NAME]"
click at [200, 83] on input "Add a New Customer" at bounding box center [226, 84] width 69 height 8
paste input "4198124159"
type input "4198124159"
click at [220, 91] on button "Add New Customer" at bounding box center [213, 93] width 42 height 7
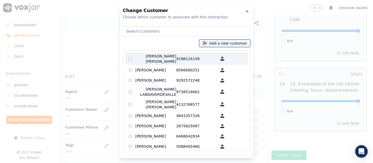
click at [176, 57] on p "4198124159" at bounding box center [196, 58] width 41 height 10
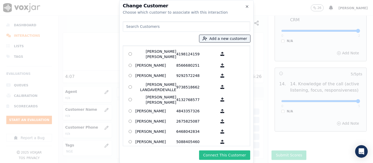
click at [231, 152] on button "Connect This Customer" at bounding box center [224, 154] width 51 height 9
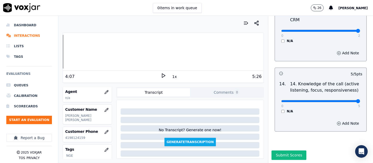
click at [60, 55] on div "Your browser does not support the audio element. 4:07 1x 5:26 Voxjar ID bdfd83b…" at bounding box center [162, 89] width 209 height 147
click at [161, 76] on icon at bounding box center [163, 75] width 5 height 5
click at [162, 76] on rect at bounding box center [162, 75] width 1 height 3
click at [104, 92] on icon "button" at bounding box center [106, 92] width 4 height 4
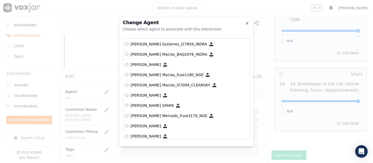
scroll to position [1901, 0]
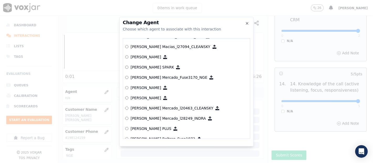
click at [162, 75] on p "[PERSON_NAME] Mercado_Fuse3170_NGE" at bounding box center [169, 77] width 77 height 5
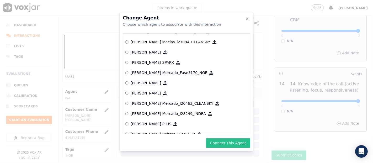
click at [217, 142] on button "Connect This Agent" at bounding box center [228, 142] width 44 height 9
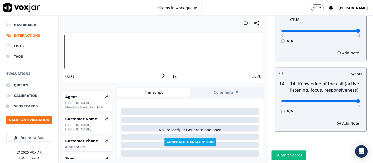
scroll to position [24, 0]
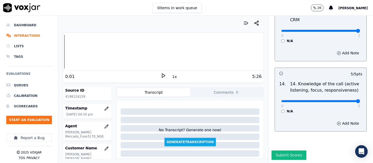
click at [276, 150] on button "Submit Scores" at bounding box center [288, 154] width 35 height 9
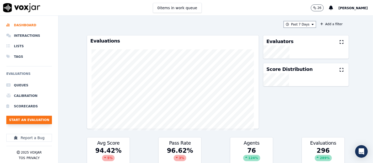
click at [17, 117] on button "Start an Evaluation" at bounding box center [29, 120] width 46 height 8
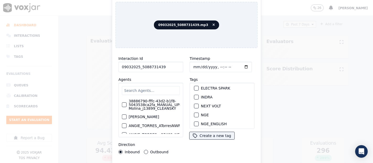
scroll to position [58, 0]
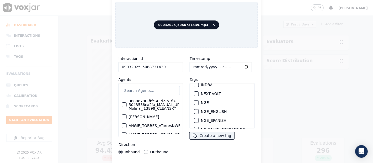
type input "09032025_5088731439"
click at [192, 98] on div "NGE" at bounding box center [222, 102] width 60 height 9
click at [194, 101] on div "button" at bounding box center [196, 103] width 4 height 4
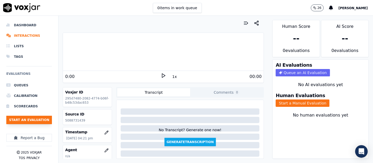
click at [36, 117] on button "Start an Evaluation" at bounding box center [29, 120] width 46 height 8
click at [76, 121] on p "5088731439" at bounding box center [87, 120] width 45 height 4
copy p "5088731439"
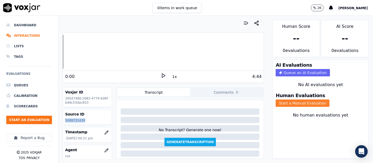
click at [291, 99] on button "Start a Manual Evaluation" at bounding box center [303, 102] width 54 height 7
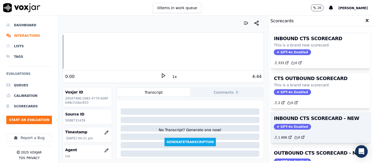
click at [318, 116] on h3 "INBOUND CTS SCORECARD - NEW" at bounding box center [321, 118] width 94 height 5
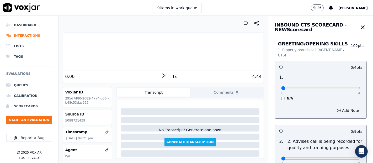
click at [162, 76] on icon at bounding box center [163, 75] width 5 height 5
click at [161, 74] on icon at bounding box center [163, 75] width 5 height 5
click at [161, 73] on icon at bounding box center [163, 75] width 5 height 5
click at [161, 77] on icon at bounding box center [163, 75] width 5 height 5
click at [347, 88] on div "0 4 N/A" at bounding box center [320, 90] width 87 height 20
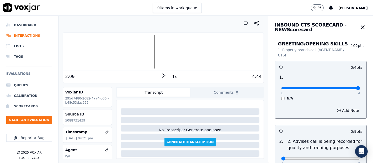
type input "4"
click at [345, 89] on input "range" at bounding box center [320, 88] width 79 height 2
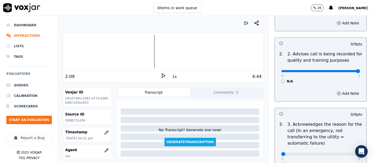
type input "9"
click at [344, 71] on input "range" at bounding box center [320, 71] width 79 height 2
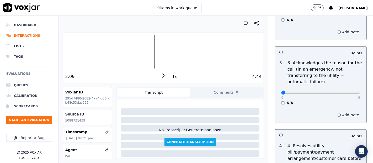
scroll to position [175, 0]
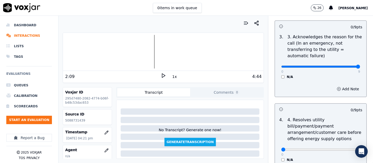
type input "9"
click at [343, 67] on input "range" at bounding box center [320, 67] width 79 height 2
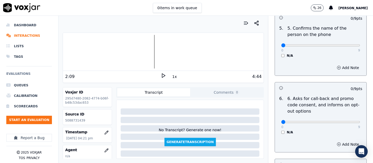
scroll to position [349, 0]
click at [340, 45] on input "range" at bounding box center [320, 45] width 79 height 2
drag, startPoint x: 347, startPoint y: 42, endPoint x: 345, endPoint y: 45, distance: 3.2
click at [347, 44] on div "0 9 N/A" at bounding box center [320, 47] width 87 height 20
type input "9"
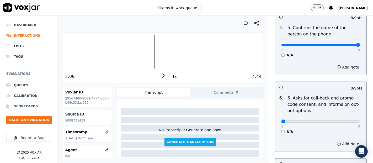
click at [345, 45] on input "range" at bounding box center [320, 45] width 79 height 2
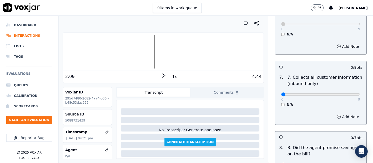
scroll to position [466, 0]
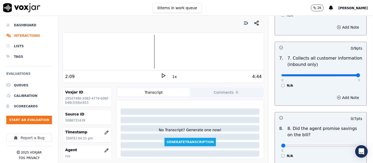
type input "9"
click at [345, 74] on input "range" at bounding box center [320, 75] width 79 height 2
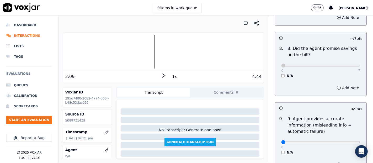
scroll to position [583, 0]
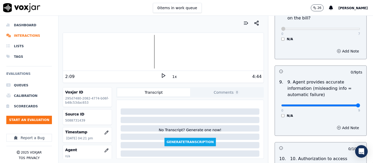
type input "9"
click at [345, 105] on input "range" at bounding box center [320, 105] width 79 height 2
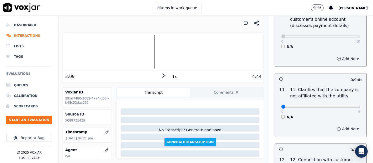
scroll to position [728, 0]
type input "9"
click at [344, 106] on input "range" at bounding box center [320, 107] width 79 height 2
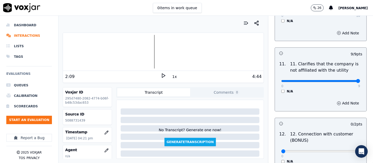
scroll to position [816, 0]
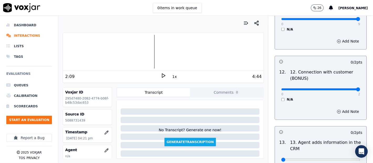
type input "2"
click at [343, 88] on input "range" at bounding box center [320, 89] width 79 height 2
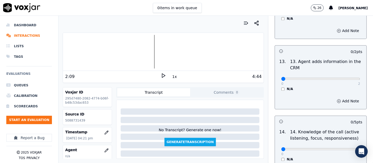
scroll to position [903, 0]
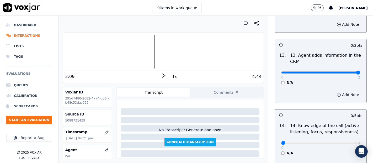
type input "2"
click at [345, 71] on input "range" at bounding box center [320, 72] width 79 height 2
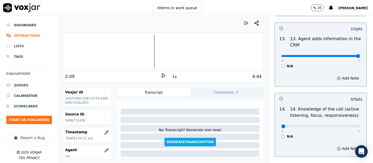
scroll to position [955, 0]
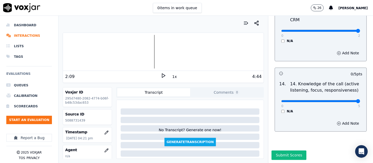
type input "5"
click at [344, 100] on input "range" at bounding box center [320, 101] width 79 height 2
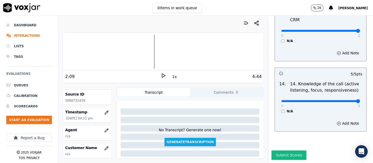
scroll to position [29, 0]
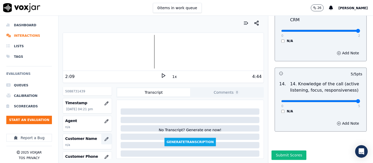
click at [104, 137] on icon "button" at bounding box center [106, 139] width 4 height 4
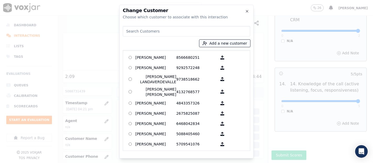
click at [222, 43] on button "Add a new customer" at bounding box center [224, 43] width 51 height 7
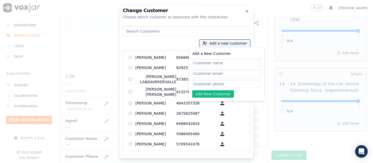
paste input "[PERSON_NAME]"
type input "[PERSON_NAME]"
click at [203, 85] on input "Add a New Customer" at bounding box center [226, 84] width 69 height 8
click at [202, 84] on input "Add a New Customer" at bounding box center [226, 84] width 69 height 8
paste input "5088731439"
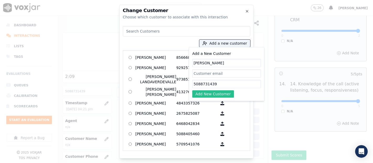
type input "5088731439"
click at [203, 92] on button "Add New Customer" at bounding box center [213, 93] width 42 height 7
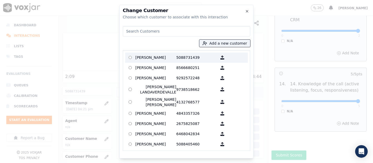
click at [152, 55] on p "[PERSON_NAME]" at bounding box center [155, 57] width 41 height 8
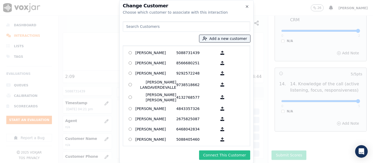
click at [214, 151] on button "Connect This Customer" at bounding box center [224, 154] width 51 height 9
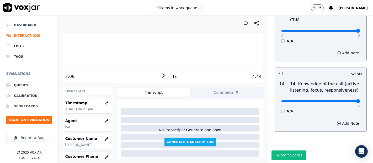
click at [60, 64] on div "Your browser does not support the audio element. 2:09 1x 4:44 Voxjar ID 295d748…" at bounding box center [162, 89] width 209 height 147
click icon
click div "0:01"
click icon
click button "button"
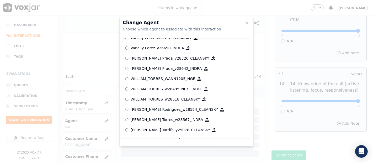
scroll to position [2719, 0]
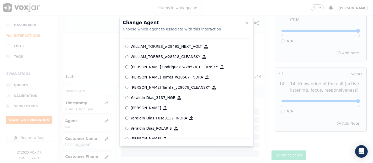
click p "Yeraldin Dias_3137_NGE"
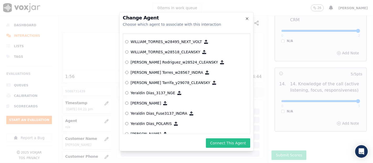
click button "Connect This Agent"
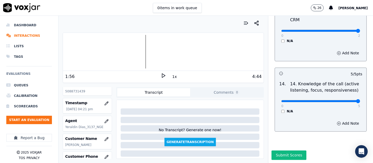
click icon
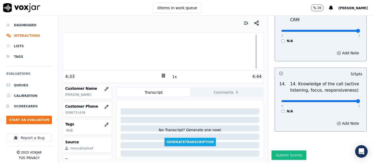
scroll to position [103, 0]
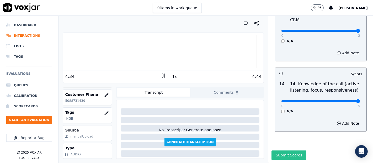
drag, startPoint x: 279, startPoint y: 134, endPoint x: 277, endPoint y: 138, distance: 4.1
click div "GREETING/OPENING SKILLS 1. Properly brands call (AGENT NAME / CTS) 102 pts 4 / …"
click button "Submit Scores"
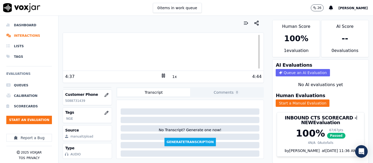
click icon
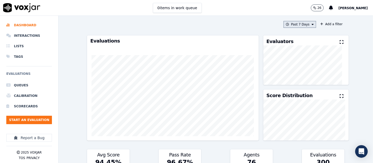
click at [299, 24] on button "Past 7 Days" at bounding box center [299, 24] width 33 height 7
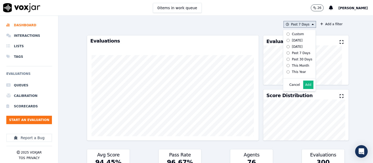
click at [303, 89] on button "Add" at bounding box center [308, 84] width 10 height 8
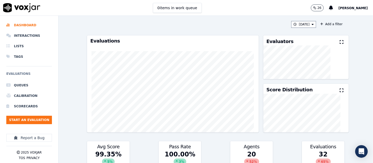
click at [340, 40] on icon at bounding box center [342, 42] width 4 height 4
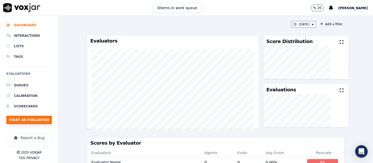
click at [38, 117] on button "Start an Evaluation" at bounding box center [29, 120] width 46 height 8
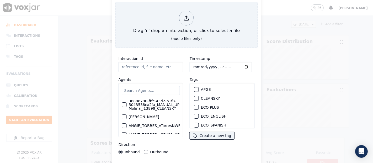
drag, startPoint x: 241, startPoint y: 91, endPoint x: 235, endPoint y: 91, distance: 5.8
click at [239, 91] on div "APGE" at bounding box center [222, 89] width 60 height 9
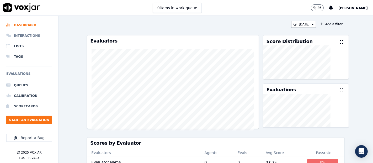
click at [31, 37] on li "Interactions" at bounding box center [29, 35] width 46 height 10
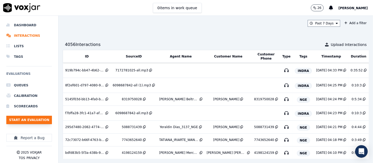
click at [37, 121] on button "Start an Evaluation" at bounding box center [29, 120] width 46 height 8
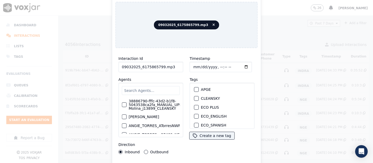
click at [169, 65] on input "09032025_6175865799.mp3" at bounding box center [151, 67] width 65 height 10
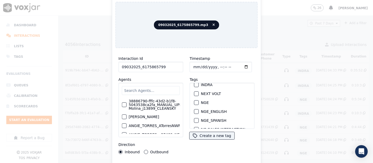
type input "09032025_6175865799"
click at [195, 101] on div "button" at bounding box center [196, 103] width 4 height 4
click at [191, 160] on div "Interaction Id 09032025_6175865799 Agents 38886790-fffc-43d2-b1f8-5043538ca2fa_…" at bounding box center [186, 112] width 142 height 121
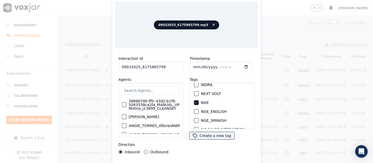
click at [185, 160] on div "Interaction Id 09032025_6175865799 Agents 38886790-fffc-43d2-b1f8-5043538ca2fa_…" at bounding box center [186, 112] width 142 height 121
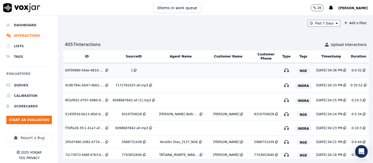
click at [131, 71] on div "1" at bounding box center [132, 70] width 2 height 4
click at [30, 119] on button "Start an Evaluation" at bounding box center [29, 120] width 46 height 8
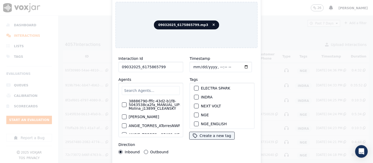
scroll to position [58, 0]
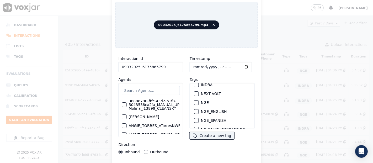
type input "09032025_6175865799"
click at [195, 101] on div "button" at bounding box center [196, 103] width 4 height 4
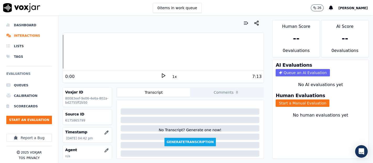
click at [52, 89] on div "Dashboard Interactions Lists Tags Evaluations Queues Calibration Scorecards Sta…" at bounding box center [186, 89] width 373 height 147
click at [279, 99] on button "Start a Manual Evaluation" at bounding box center [303, 102] width 54 height 7
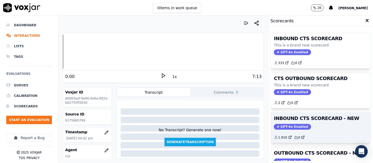
click at [299, 113] on div "INBOUND CTS SCORECARD - NEW GPT-4o Enabled 1.910 0" at bounding box center [321, 128] width 100 height 30
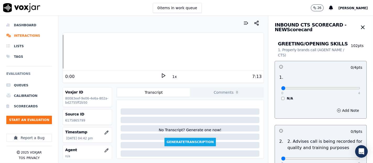
scroll to position [29, 0]
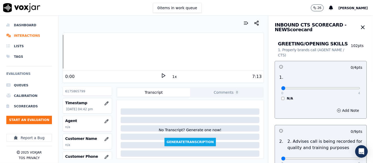
click at [75, 91] on p "6175865799" at bounding box center [87, 91] width 45 height 4
copy p "6175865799"
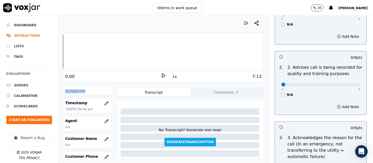
scroll to position [87, 0]
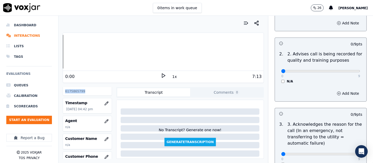
click at [161, 74] on icon at bounding box center [163, 75] width 5 height 5
click at [82, 51] on div at bounding box center [163, 52] width 201 height 34
click at [161, 74] on icon at bounding box center [163, 75] width 5 height 5
click at [13, 61] on div "Dashboard Interactions Lists Tags Evaluations Queues Calibration Scorecards Sta…" at bounding box center [186, 89] width 373 height 147
click at [161, 75] on icon at bounding box center [163, 75] width 5 height 5
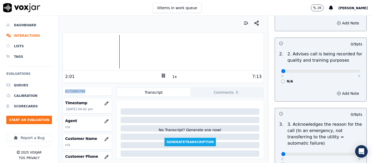
click at [161, 76] on icon at bounding box center [163, 75] width 5 height 5
click at [162, 74] on polygon at bounding box center [163, 76] width 3 height 4
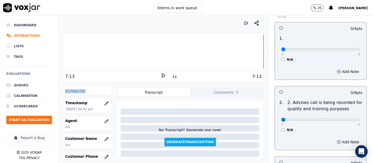
scroll to position [0, 0]
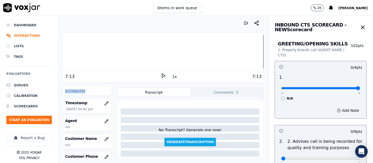
type input "4"
click at [346, 88] on input "range" at bounding box center [320, 88] width 79 height 2
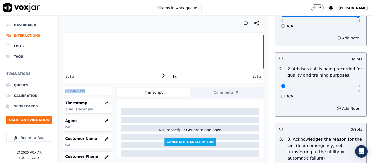
scroll to position [87, 0]
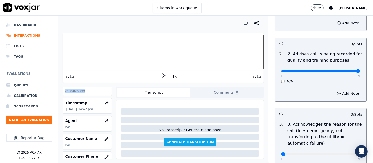
type input "9"
click at [343, 71] on input "range" at bounding box center [320, 71] width 79 height 2
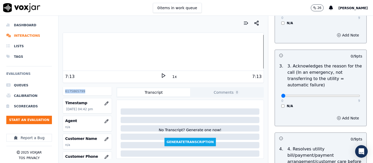
scroll to position [175, 0]
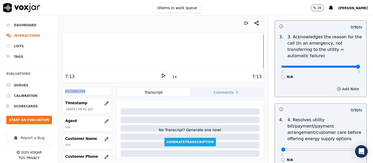
type input "9"
click at [343, 66] on input "range" at bounding box center [320, 67] width 79 height 2
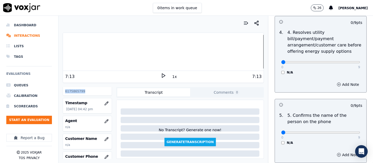
scroll to position [262, 0]
click at [281, 73] on div "N/A" at bounding box center [320, 72] width 79 height 4
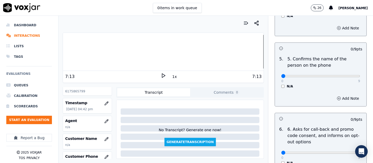
scroll to position [320, 0]
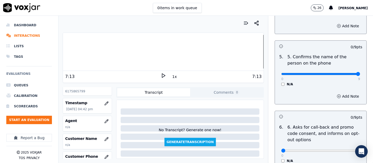
type input "9"
click at [343, 73] on input "range" at bounding box center [320, 74] width 79 height 2
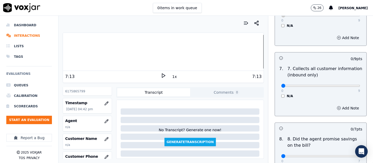
scroll to position [466, 0]
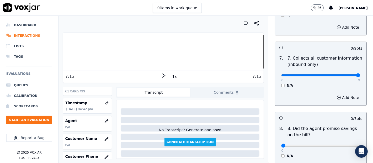
type input "9"
click at [345, 74] on input "range" at bounding box center [320, 75] width 79 height 2
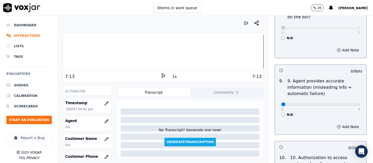
scroll to position [612, 0]
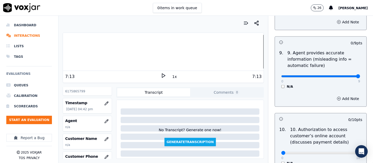
type input "9"
click at [345, 76] on input "range" at bounding box center [320, 76] width 79 height 2
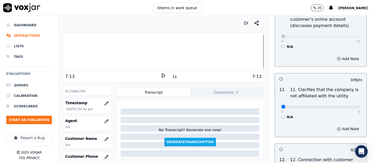
scroll to position [728, 0]
click at [349, 104] on div "0 9 N/A" at bounding box center [320, 109] width 87 height 20
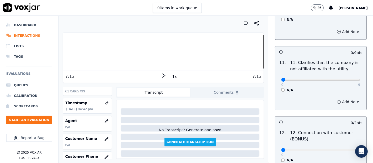
scroll to position [787, 0]
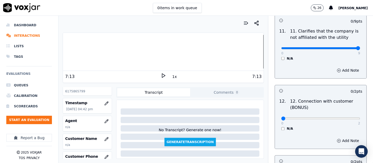
type input "9"
click at [346, 47] on input "range" at bounding box center [320, 48] width 79 height 2
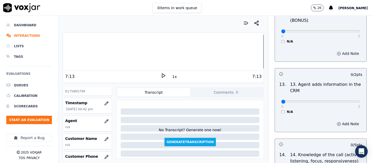
scroll to position [845, 0]
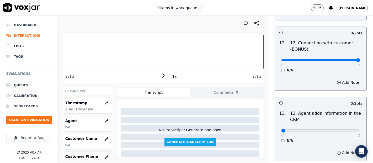
type input "2"
click at [344, 59] on input "range" at bounding box center [320, 60] width 79 height 2
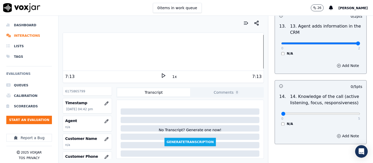
type input "2"
click at [344, 43] on input "range" at bounding box center [320, 43] width 79 height 2
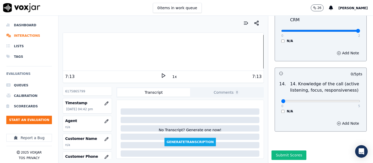
scroll to position [955, 0]
type input "5"
click at [344, 100] on input "range" at bounding box center [320, 101] width 79 height 2
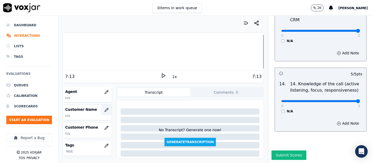
click at [104, 108] on icon "button" at bounding box center [106, 110] width 4 height 4
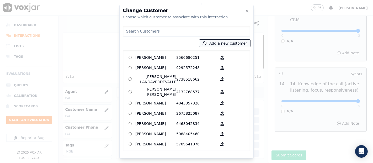
click at [220, 44] on button "Add a new customer" at bounding box center [224, 43] width 51 height 7
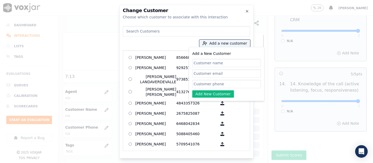
paste input "[PERSON_NAME]"
type input "[PERSON_NAME]"
click at [214, 82] on input "Add a New Customer" at bounding box center [226, 84] width 69 height 8
paste input "6148062681"
type input "6148062681"
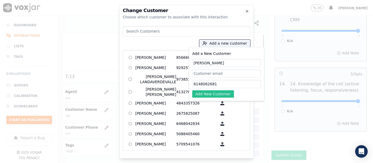
click at [212, 94] on button "Add New Customer" at bounding box center [213, 93] width 42 height 7
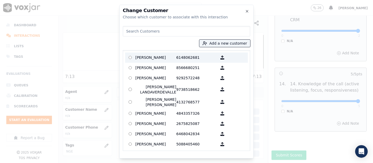
click at [163, 61] on p "[PERSON_NAME]" at bounding box center [155, 57] width 41 height 8
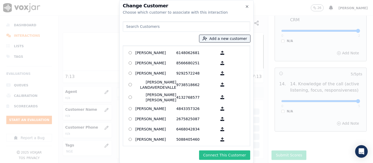
click at [210, 152] on button "Connect This Customer" at bounding box center [224, 154] width 51 height 9
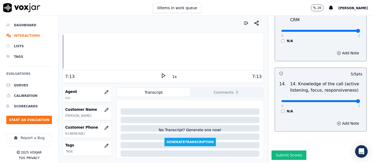
click at [58, 49] on div "Your browser does not support the audio element. 7:13 1x 7:13 Voxjar ID 80083ee…" at bounding box center [162, 89] width 209 height 147
click at [162, 76] on icon at bounding box center [163, 75] width 5 height 5
click at [161, 74] on icon at bounding box center [163, 75] width 5 height 5
click at [161, 75] on icon at bounding box center [163, 75] width 5 height 5
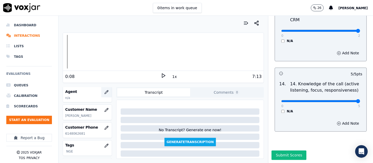
click at [104, 91] on icon "button" at bounding box center [106, 92] width 4 height 4
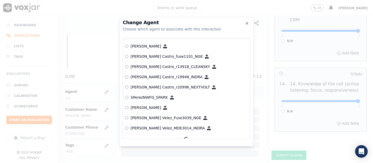
scroll to position [2220, 0]
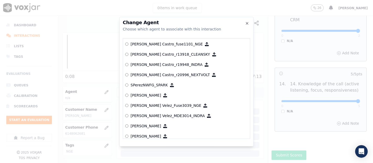
click at [170, 100] on label "[PERSON_NAME] Velez_Fuse3039_NGE" at bounding box center [186, 105] width 123 height 10
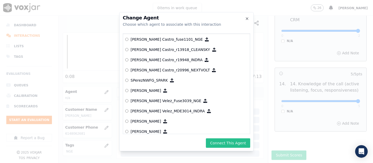
click at [220, 143] on button "Connect This Agent" at bounding box center [228, 142] width 44 height 9
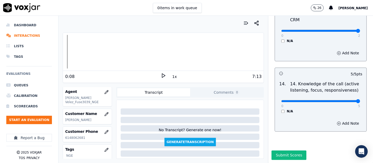
click at [271, 150] on button "Submit Scores" at bounding box center [288, 154] width 35 height 9
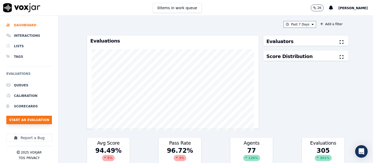
click at [40, 120] on button "Start an Evaluation" at bounding box center [29, 120] width 46 height 8
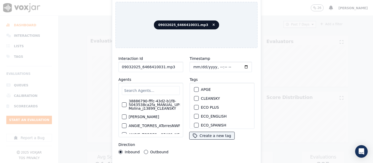
click at [173, 64] on input "09032025_6466410031.mp3" at bounding box center [151, 67] width 65 height 10
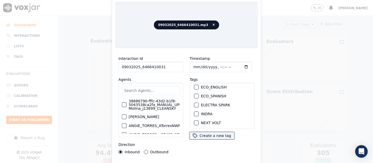
scroll to position [58, 0]
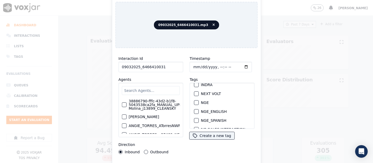
type input "09032025_6466410031"
click at [194, 101] on div "button" at bounding box center [196, 103] width 4 height 4
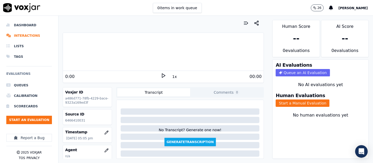
click at [69, 120] on p "6466410031" at bounding box center [87, 120] width 45 height 4
copy p "6466410031"
click at [161, 74] on icon at bounding box center [163, 75] width 5 height 5
click at [300, 100] on button "Start a Manual Evaluation" at bounding box center [303, 102] width 54 height 7
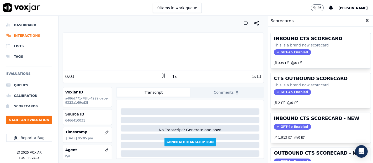
click at [301, 122] on div "INBOUND CTS SCORECARD - NEW GPT-4o Enabled 1.913 0" at bounding box center [321, 128] width 100 height 30
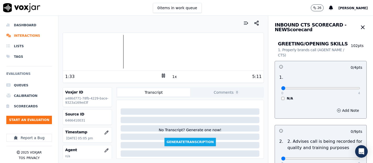
click at [163, 77] on icon at bounding box center [163, 75] width 5 height 5
click at [161, 74] on icon at bounding box center [163, 75] width 5 height 5
click at [90, 48] on div at bounding box center [163, 52] width 201 height 34
click at [111, 61] on div at bounding box center [163, 52] width 201 height 34
click at [102, 57] on div at bounding box center [163, 52] width 201 height 34
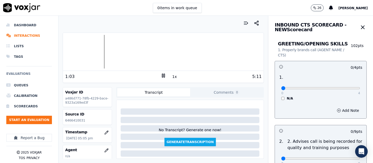
click at [94, 52] on div at bounding box center [163, 52] width 201 height 34
click at [161, 77] on icon at bounding box center [163, 75] width 5 height 5
drag, startPoint x: 159, startPoint y: 73, endPoint x: 149, endPoint y: 80, distance: 12.1
click at [149, 80] on div "1:37 1x 5:11" at bounding box center [163, 76] width 201 height 11
click at [157, 77] on div "1:37" at bounding box center [113, 76] width 96 height 6
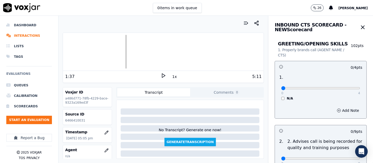
click at [161, 75] on icon at bounding box center [163, 75] width 5 height 5
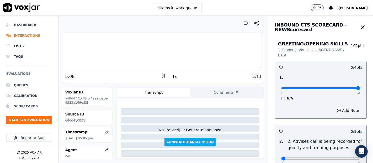
type input "4"
click at [346, 87] on input "range" at bounding box center [320, 88] width 79 height 2
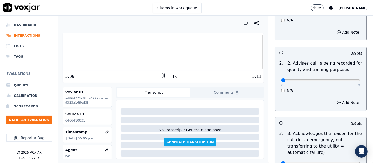
scroll to position [87, 0]
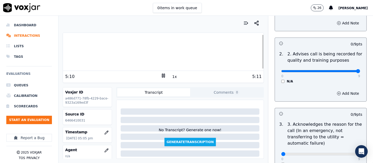
type input "9"
click at [344, 71] on input "range" at bounding box center [320, 71] width 79 height 2
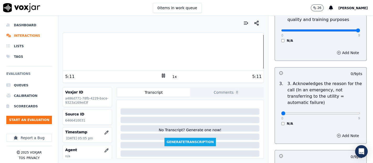
scroll to position [146, 0]
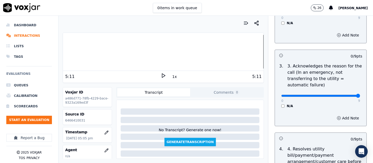
type input "9"
click at [346, 95] on input "range" at bounding box center [320, 96] width 79 height 2
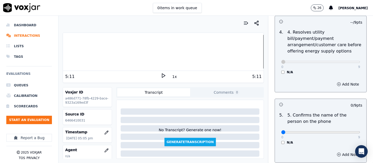
scroll to position [320, 0]
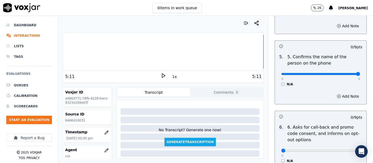
type input "9"
click at [341, 73] on input "range" at bounding box center [320, 74] width 79 height 2
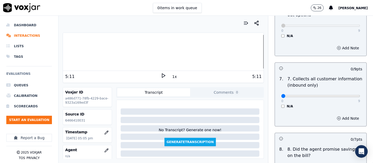
scroll to position [466, 0]
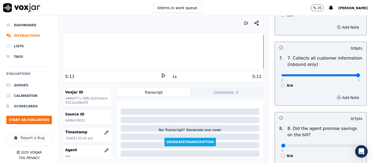
type input "9"
click at [346, 74] on input "range" at bounding box center [320, 75] width 79 height 2
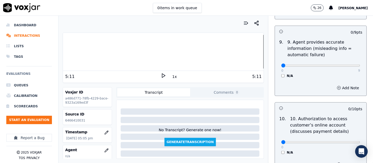
scroll to position [641, 0]
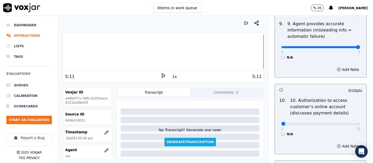
type input "9"
click at [344, 47] on input "range" at bounding box center [320, 47] width 79 height 2
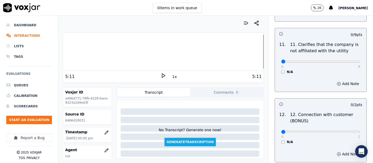
scroll to position [787, 0]
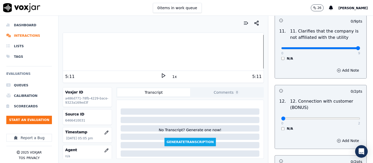
type input "9"
click at [342, 47] on input "range" at bounding box center [320, 48] width 79 height 2
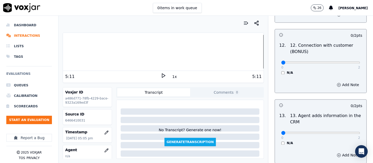
scroll to position [845, 0]
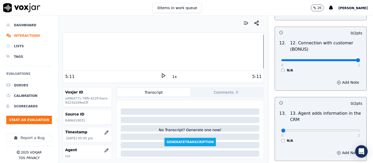
type input "2"
click at [346, 59] on input "range" at bounding box center [320, 60] width 79 height 2
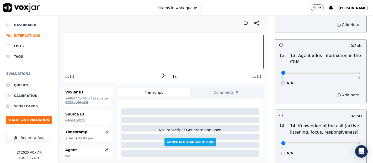
scroll to position [903, 0]
type input "2"
click at [345, 71] on input "range" at bounding box center [320, 72] width 79 height 2
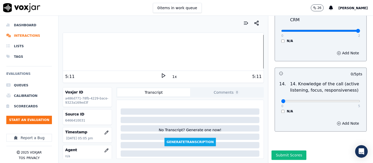
scroll to position [955, 0]
type input "5"
click at [344, 100] on input "range" at bounding box center [320, 101] width 79 height 2
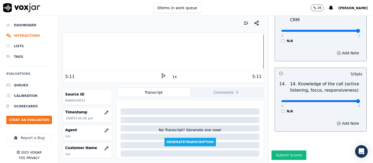
scroll to position [29, 0]
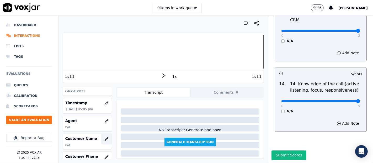
click at [104, 137] on icon "button" at bounding box center [106, 139] width 4 height 4
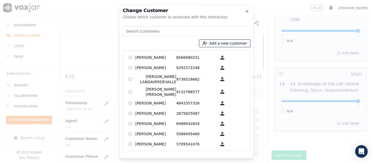
click at [207, 43] on icon "button" at bounding box center [204, 43] width 5 height 5
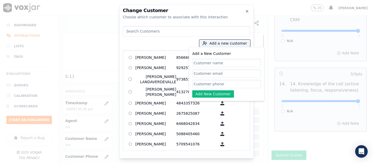
paste input "DEICY [PERSON_NAME] [PERSON_NAME]"
type input "DEICY [PERSON_NAME] [PERSON_NAME]"
drag, startPoint x: 213, startPoint y: 85, endPoint x: 216, endPoint y: 75, distance: 10.0
click at [213, 84] on input "Add a New Customer" at bounding box center [226, 84] width 69 height 8
click at [287, 13] on div at bounding box center [186, 81] width 373 height 163
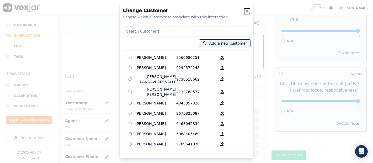
click at [247, 13] on icon "button" at bounding box center [247, 11] width 4 height 4
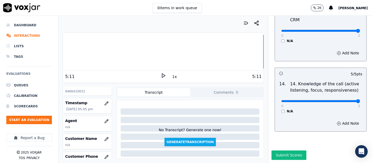
click at [112, 51] on div at bounding box center [163, 52] width 201 height 34
click at [161, 73] on icon at bounding box center [163, 75] width 5 height 5
click at [91, 50] on div at bounding box center [163, 52] width 201 height 34
click at [83, 47] on div at bounding box center [163, 52] width 201 height 34
click at [73, 47] on div at bounding box center [163, 52] width 201 height 34
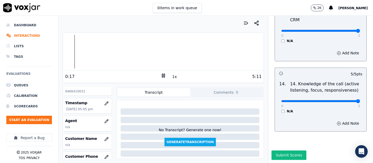
click at [68, 49] on div at bounding box center [163, 52] width 201 height 34
click at [66, 47] on div at bounding box center [163, 52] width 201 height 34
click at [65, 51] on div at bounding box center [163, 52] width 201 height 34
click at [64, 57] on div at bounding box center [163, 52] width 201 height 34
click at [58, 56] on div "Dashboard Interactions Lists Tags Evaluations Queues Calibration Scorecards Sta…" at bounding box center [186, 89] width 373 height 147
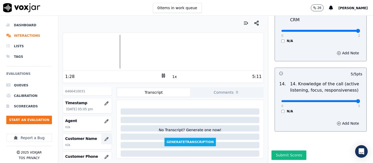
click at [104, 138] on icon "button" at bounding box center [106, 139] width 4 height 4
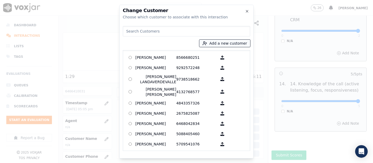
click at [219, 45] on button "Add a new customer" at bounding box center [224, 43] width 51 height 7
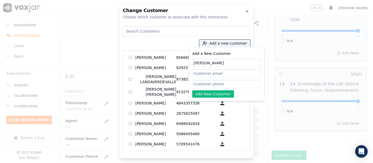
type input "[PERSON_NAME]"
click at [225, 83] on input "Add a New Customer" at bounding box center [226, 84] width 69 height 8
paste input "5085810660"
type input "5085810660"
click at [229, 93] on button "Add New Customer" at bounding box center [213, 93] width 42 height 7
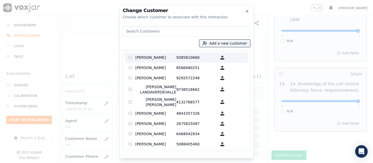
click at [191, 57] on p "5085810660" at bounding box center [196, 57] width 41 height 8
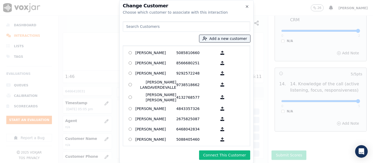
click at [239, 158] on button "Connect This Customer" at bounding box center [224, 154] width 51 height 9
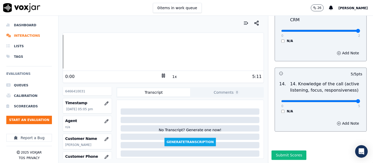
click at [55, 61] on div "Dashboard Interactions Lists Tags Evaluations Queues Calibration Scorecards Sta…" at bounding box center [186, 89] width 373 height 147
click at [102, 117] on button "button" at bounding box center [106, 121] width 10 height 10
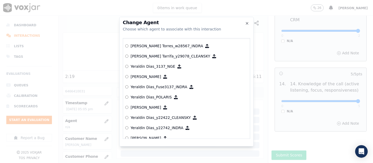
scroll to position [2751, 0]
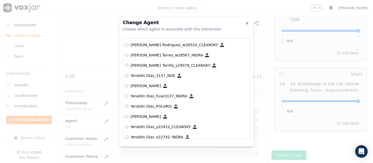
click at [159, 77] on label "Yeraldin Dias_3137_NGE" at bounding box center [186, 76] width 123 height 10
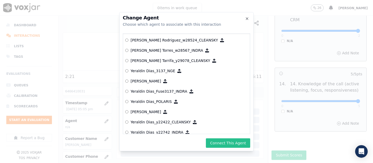
click at [230, 144] on button "Connect This Agent" at bounding box center [228, 142] width 44 height 9
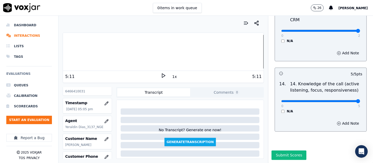
click at [271, 150] on button "Submit Scores" at bounding box center [288, 154] width 35 height 9
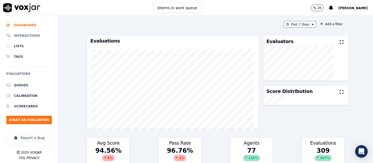
click at [30, 35] on li "Interactions" at bounding box center [29, 35] width 46 height 10
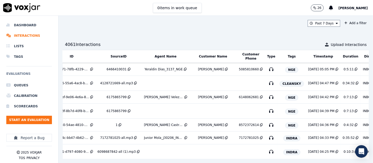
scroll to position [0, 16]
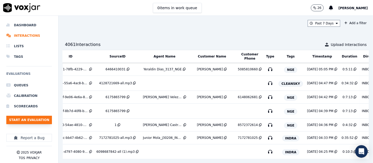
click at [42, 120] on button "Start an Evaluation" at bounding box center [29, 120] width 46 height 8
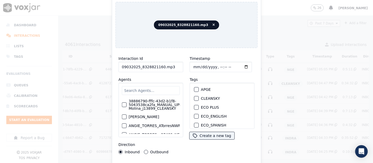
drag, startPoint x: 170, startPoint y: 65, endPoint x: 158, endPoint y: 65, distance: 12.1
click at [158, 65] on input "09032025_8328821160.mp3" at bounding box center [151, 67] width 65 height 10
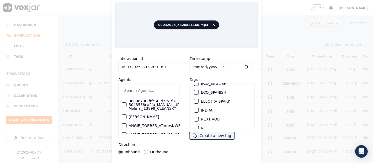
scroll to position [58, 0]
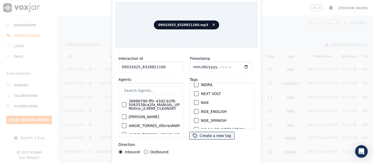
type input "09032025_8328821160"
click at [194, 101] on div "NGE" at bounding box center [222, 102] width 60 height 9
click at [194, 101] on div "button" at bounding box center [196, 103] width 4 height 4
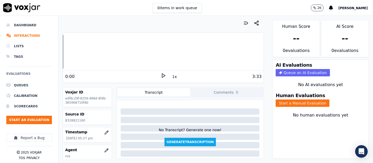
click at [70, 121] on p "8328821160" at bounding box center [87, 120] width 45 height 4
copy p "8328821160"
click at [288, 99] on button "Start a Manual Evaluation" at bounding box center [303, 102] width 54 height 7
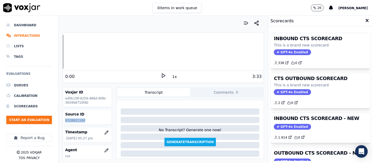
click at [287, 124] on span "GPT-4o Enabled" at bounding box center [292, 127] width 37 height 6
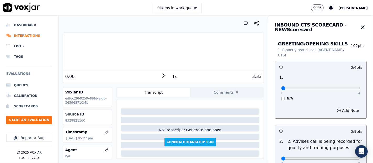
click at [161, 79] on div "1x" at bounding box center [163, 76] width 5 height 7
click at [161, 74] on icon at bounding box center [163, 75] width 5 height 5
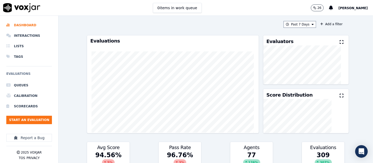
click at [46, 125] on ul "Queues Calibration Scorecards Start an Evaluation" at bounding box center [29, 104] width 46 height 48
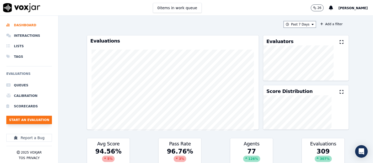
click at [45, 122] on button "Start an Evaluation" at bounding box center [29, 120] width 46 height 8
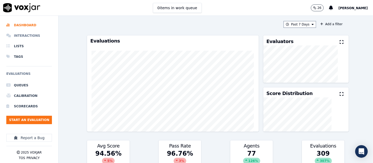
click at [17, 34] on li "Interactions" at bounding box center [29, 35] width 46 height 10
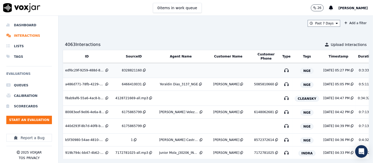
click at [129, 67] on td "8328821160" at bounding box center [133, 70] width 46 height 15
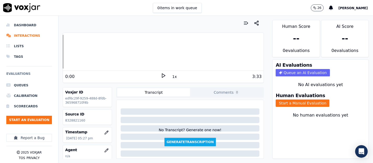
click at [161, 73] on icon at bounding box center [163, 75] width 5 height 5
click at [288, 101] on button "Start a Manual Evaluation" at bounding box center [303, 102] width 54 height 7
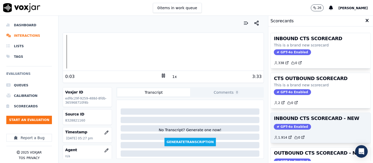
click at [312, 121] on div "INBOUND CTS SCORECARD - NEW GPT-4o Enabled 1.914 0" at bounding box center [321, 128] width 100 height 30
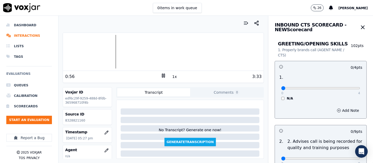
click at [101, 53] on div at bounding box center [163, 52] width 201 height 34
type input "4"
click at [343, 88] on input "range" at bounding box center [320, 88] width 79 height 2
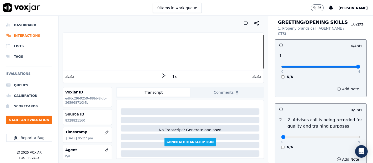
scroll to position [58, 0]
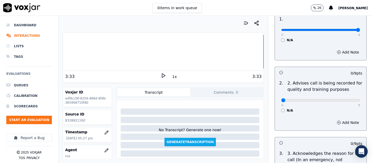
click at [345, 98] on div "0 9" at bounding box center [320, 100] width 79 height 6
type input "9"
click at [346, 101] on input "range" at bounding box center [320, 100] width 79 height 2
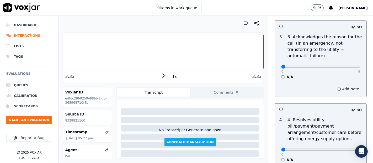
click at [358, 70] on p "9" at bounding box center [359, 71] width 2 height 4
click at [347, 66] on div "0 9 N/A" at bounding box center [320, 69] width 87 height 20
type input "9"
click at [345, 66] on input "range" at bounding box center [320, 67] width 79 height 2
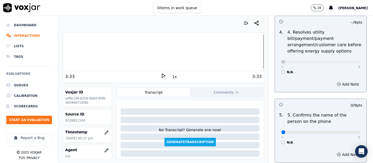
scroll to position [291, 0]
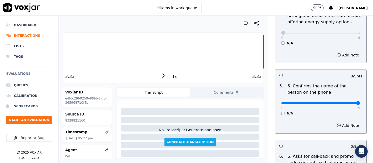
type input "9"
click at [344, 103] on input "range" at bounding box center [320, 103] width 79 height 2
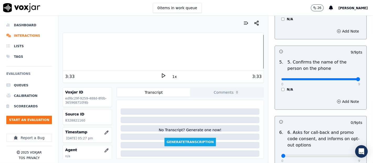
scroll to position [349, 0]
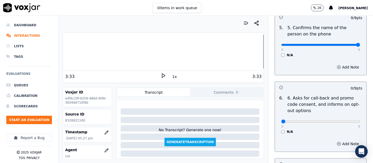
click at [276, 133] on div "6 . 6. Asks for call-back and promo code consent, and informs on opt-out option…" at bounding box center [320, 114] width 91 height 43
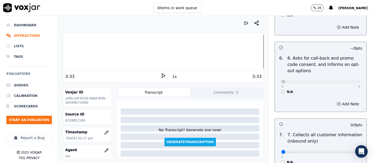
scroll to position [437, 0]
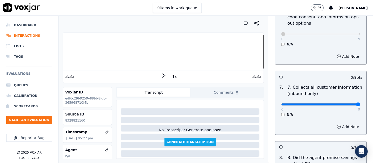
type input "9"
click at [344, 104] on input "range" at bounding box center [320, 104] width 79 height 2
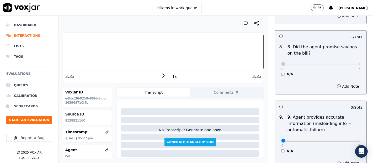
scroll to position [612, 0]
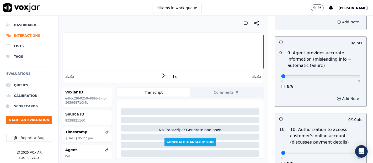
click at [347, 75] on div "0 9 N/A" at bounding box center [320, 79] width 87 height 20
type input "9"
click at [343, 76] on input "range" at bounding box center [320, 76] width 79 height 2
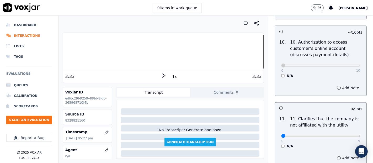
scroll to position [787, 0]
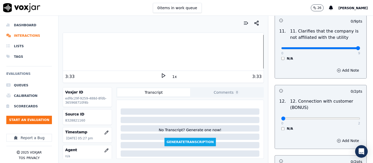
type input "9"
click at [344, 49] on input "range" at bounding box center [320, 48] width 79 height 2
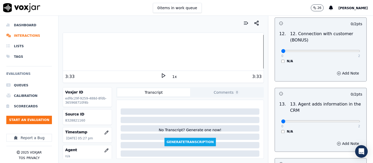
scroll to position [845, 0]
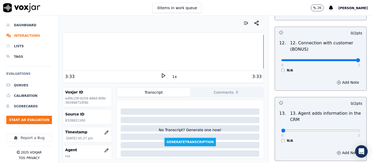
type input "2"
click at [344, 59] on input "range" at bounding box center [320, 60] width 79 height 2
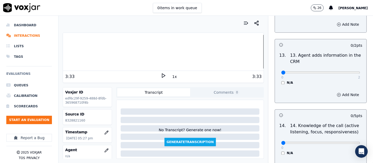
click at [341, 73] on div "0 2 N/A" at bounding box center [320, 75] width 87 height 20
type input "2"
click at [344, 71] on input "range" at bounding box center [320, 72] width 79 height 2
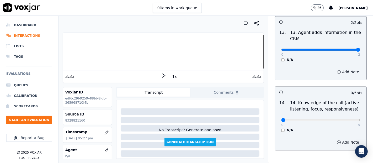
scroll to position [955, 0]
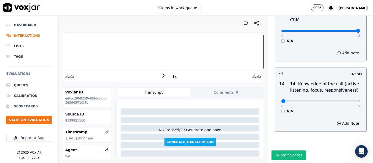
click at [344, 98] on div "0 5" at bounding box center [320, 101] width 79 height 6
type input "5"
click at [340, 100] on input "range" at bounding box center [320, 101] width 79 height 2
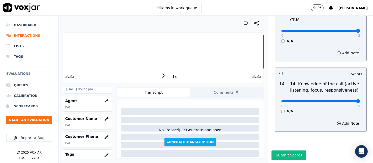
scroll to position [58, 0]
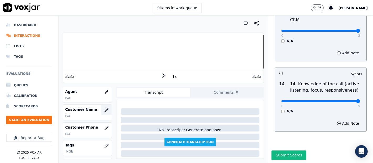
click at [104, 110] on icon "button" at bounding box center [106, 110] width 4 height 4
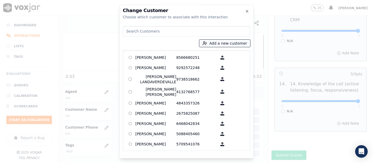
click at [233, 43] on button "Add a new customer" at bounding box center [224, 43] width 51 height 7
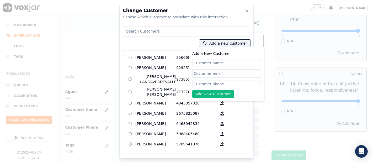
paste input "Nolvin [PERSON_NAME]"
type input "Nolvin [PERSON_NAME]"
click at [221, 81] on input "Add a New Customer" at bounding box center [226, 84] width 69 height 8
paste input "8328821160"
type input "8328821160"
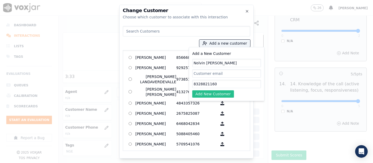
click at [225, 92] on button "Add New Customer" at bounding box center [213, 93] width 42 height 7
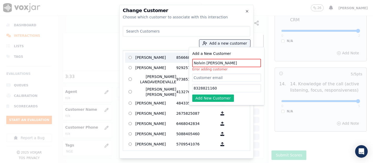
drag, startPoint x: 241, startPoint y: 63, endPoint x: 160, endPoint y: 59, distance: 81.6
click at [164, 64] on div "Add a new customer Add a New Customer [PERSON_NAME] Error adding customer 83288…" at bounding box center [186, 87] width 127 height 127
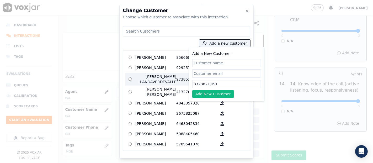
drag, startPoint x: 219, startPoint y: 84, endPoint x: 125, endPoint y: 83, distance: 94.4
click at [125, 83] on div "Add a new customer Add a New Customer 8328821160 Add New Customer [PERSON_NAME]…" at bounding box center [186, 87] width 127 height 127
click at [144, 32] on input at bounding box center [186, 31] width 127 height 10
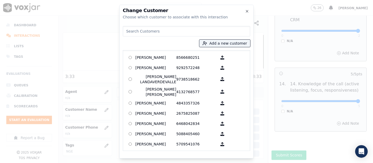
click at [145, 33] on input at bounding box center [186, 31] width 127 height 10
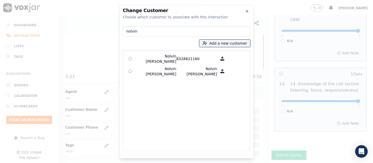
type input "nolvin"
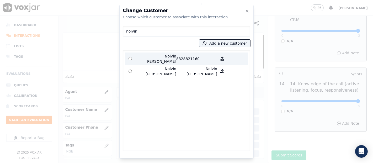
click at [157, 56] on p "Nolvin [PERSON_NAME]" at bounding box center [155, 58] width 41 height 10
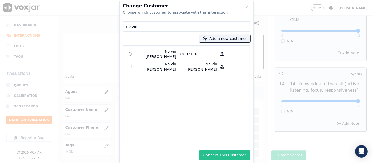
click at [210, 153] on button "Connect This Customer" at bounding box center [224, 154] width 51 height 9
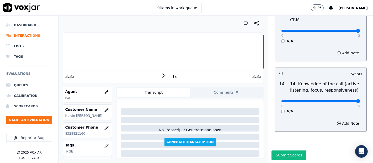
click at [64, 50] on div at bounding box center [163, 52] width 201 height 34
click at [162, 77] on polygon at bounding box center [163, 76] width 3 height 4
click at [47, 47] on div "Dashboard Interactions Lists Tags Evaluations Queues Calibration Scorecards Sta…" at bounding box center [186, 89] width 373 height 147
click at [164, 77] on rect at bounding box center [164, 75] width 1 height 3
click at [101, 91] on button "button" at bounding box center [106, 92] width 10 height 10
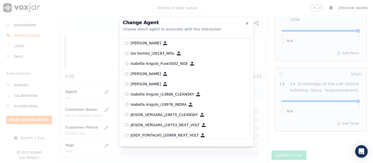
scroll to position [1294, 0]
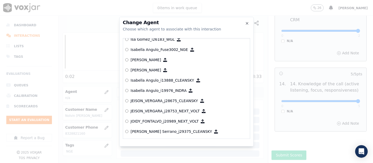
click at [174, 48] on p "Isabella Angulo_Fuse3002_NGE" at bounding box center [159, 49] width 57 height 5
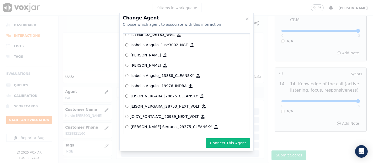
click at [216, 137] on div "Change Agent Choose which agent to associate with this interaction null [PERSON…" at bounding box center [186, 81] width 134 height 139
click at [216, 143] on button "Connect This Agent" at bounding box center [228, 142] width 44 height 9
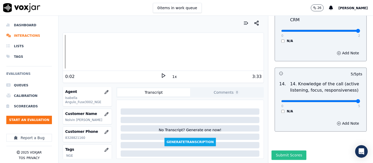
click at [274, 150] on button "Submit Scores" at bounding box center [288, 154] width 35 height 9
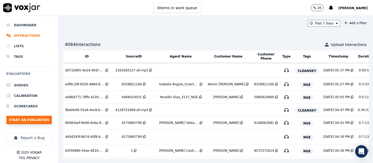
click at [46, 119] on button "Start an Evaluation" at bounding box center [29, 120] width 46 height 8
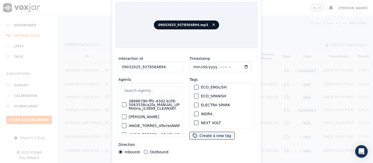
scroll to position [58, 0]
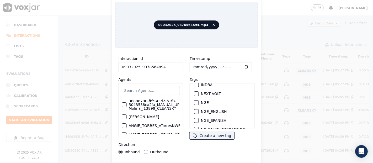
type input "09032025_9378564894"
click at [194, 101] on div "button" at bounding box center [196, 103] width 4 height 4
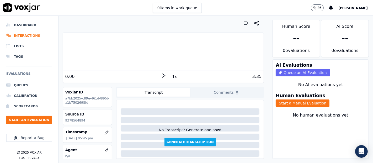
click at [191, 158] on div "Your browser does not support the audio element. 0:00 1x 3:35 Voxjar ID a7bb202…" at bounding box center [215, 89] width 314 height 147
click at [70, 117] on div "Source ID 9378564894" at bounding box center [87, 116] width 49 height 15
click at [70, 121] on p "9378564894" at bounding box center [87, 120] width 45 height 4
copy p "9378564894"
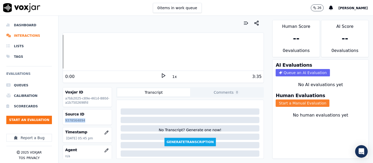
click at [304, 99] on button "Start a Manual Evaluation" at bounding box center [303, 102] width 54 height 7
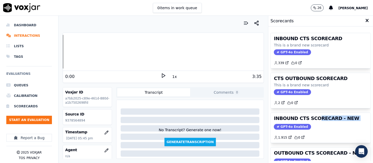
drag, startPoint x: 307, startPoint y: 121, endPoint x: 295, endPoint y: 119, distance: 12.2
click at [307, 120] on div "INBOUND CTS SCORECARD - NEW GPT-4o Enabled 1.915 0" at bounding box center [321, 128] width 100 height 30
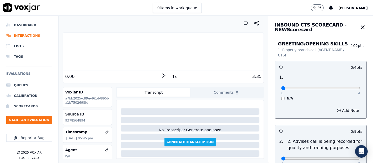
click at [309, 10] on div "0 items in work queue 26 [PERSON_NAME]" at bounding box center [186, 8] width 373 height 16
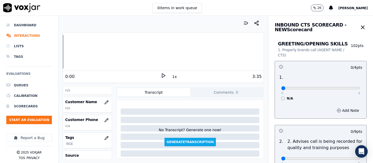
scroll to position [58, 0]
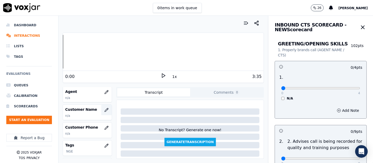
click at [101, 107] on button "button" at bounding box center [106, 110] width 10 height 10
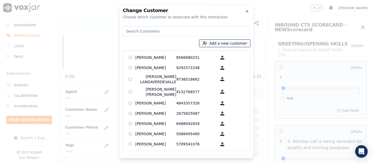
click at [208, 40] on button "Add a new customer" at bounding box center [224, 43] width 51 height 7
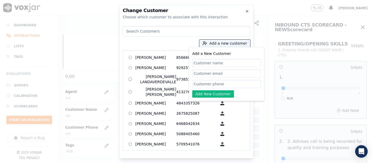
click at [251, 16] on div "Change Customer Choose which customer to associate with this interaction Add a …" at bounding box center [186, 82] width 134 height 154
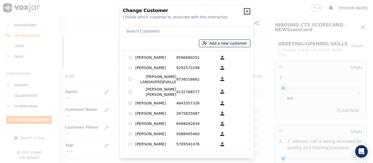
click at [248, 12] on icon "button" at bounding box center [247, 11] width 4 height 4
